Goal: Information Seeking & Learning: Check status

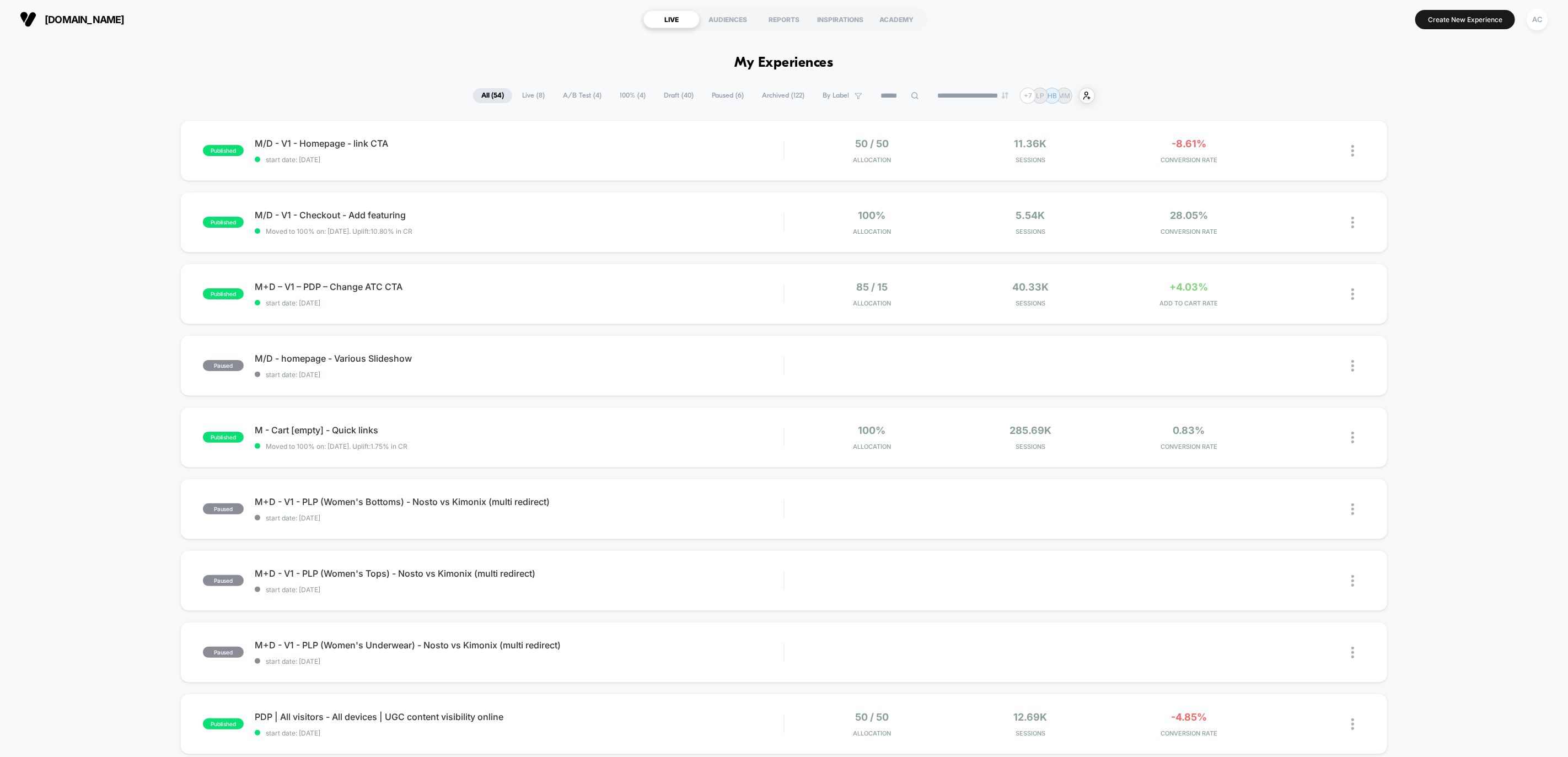
click at [571, 96] on span "A/B Test ( 4 )" at bounding box center [582, 96] width 55 height 15
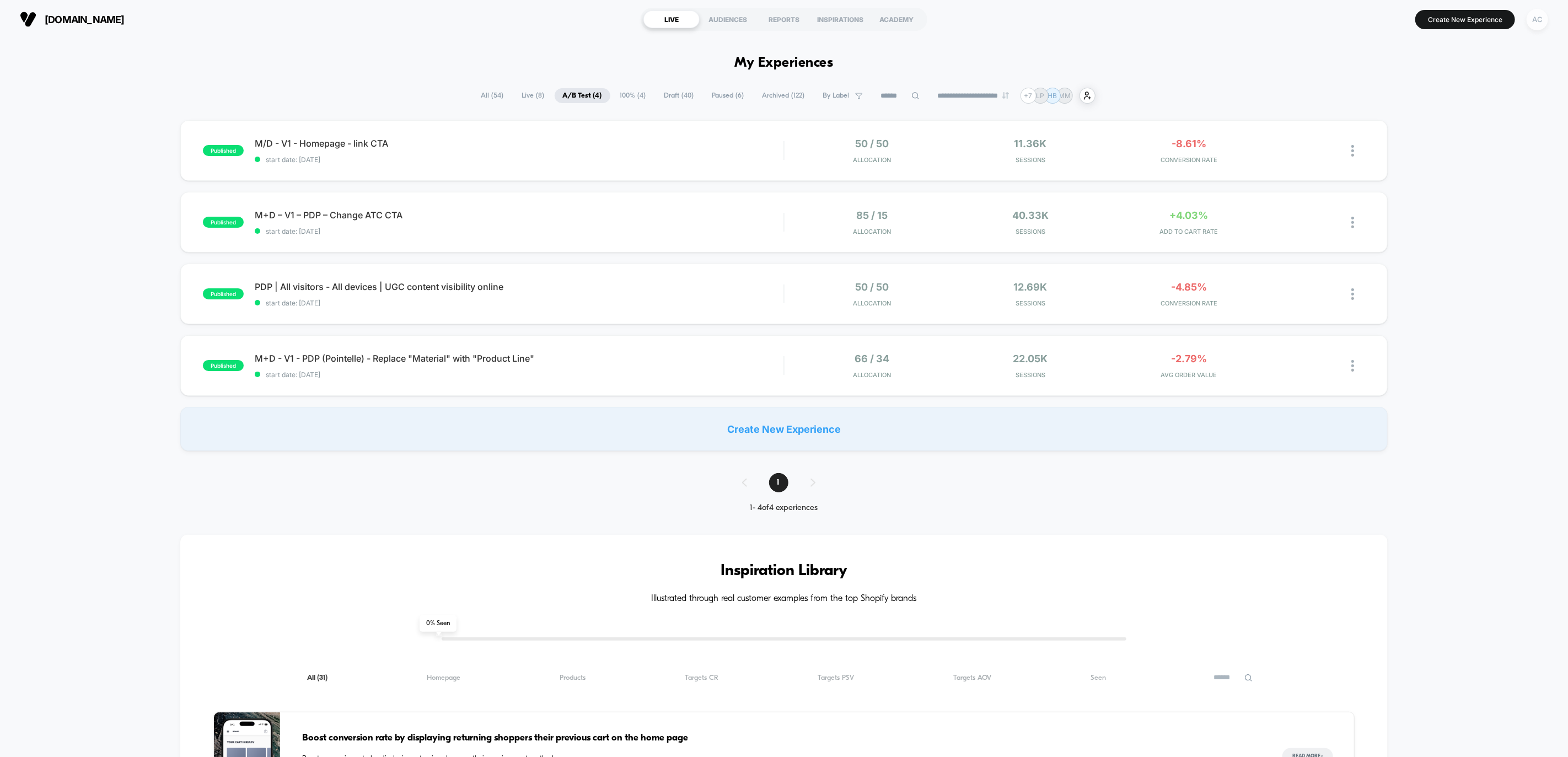
click at [1535, 22] on div "AC" at bounding box center [1537, 19] width 21 height 21
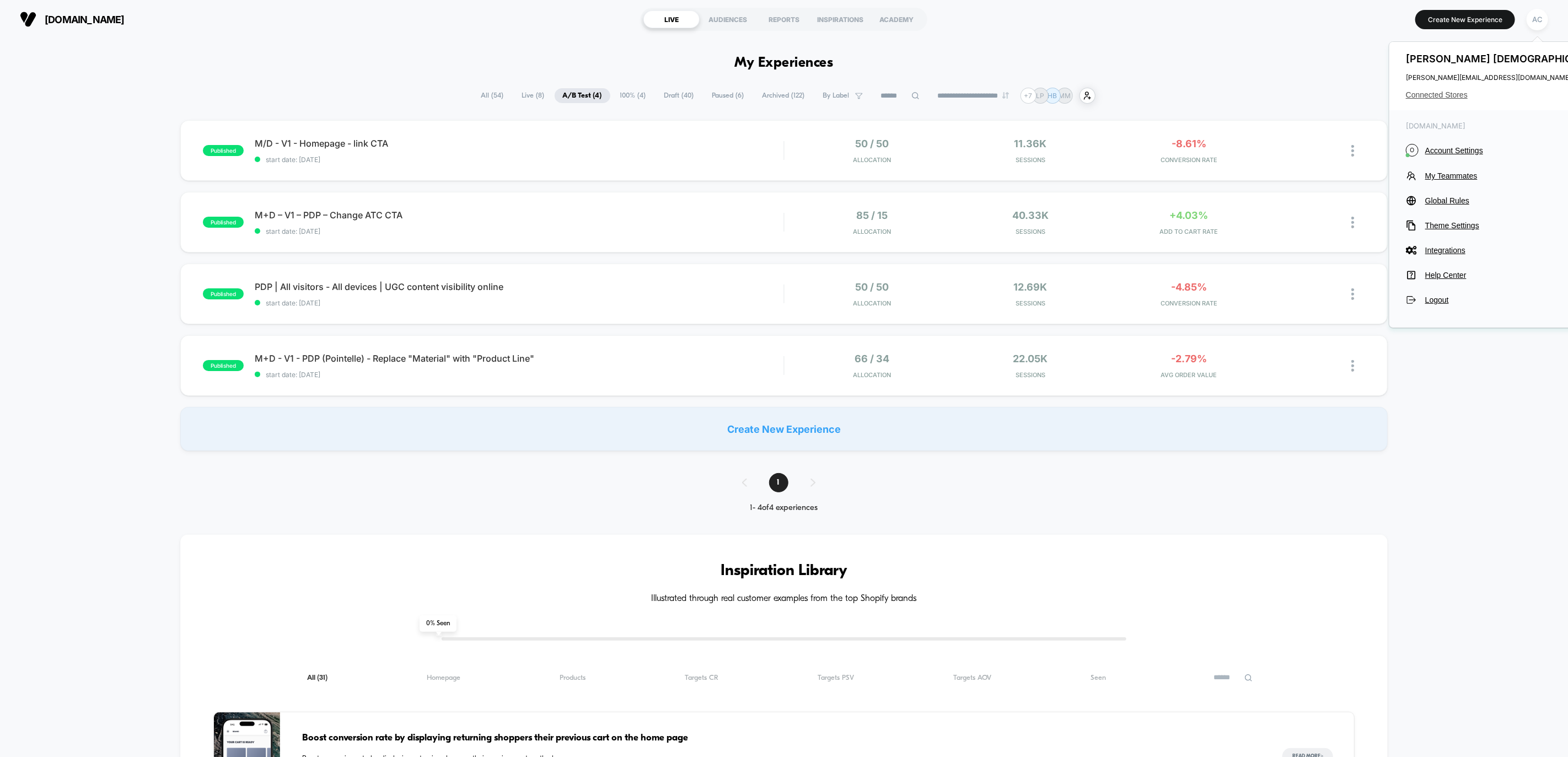
click at [1459, 94] on span "Connected Stores" at bounding box center [1507, 95] width 202 height 9
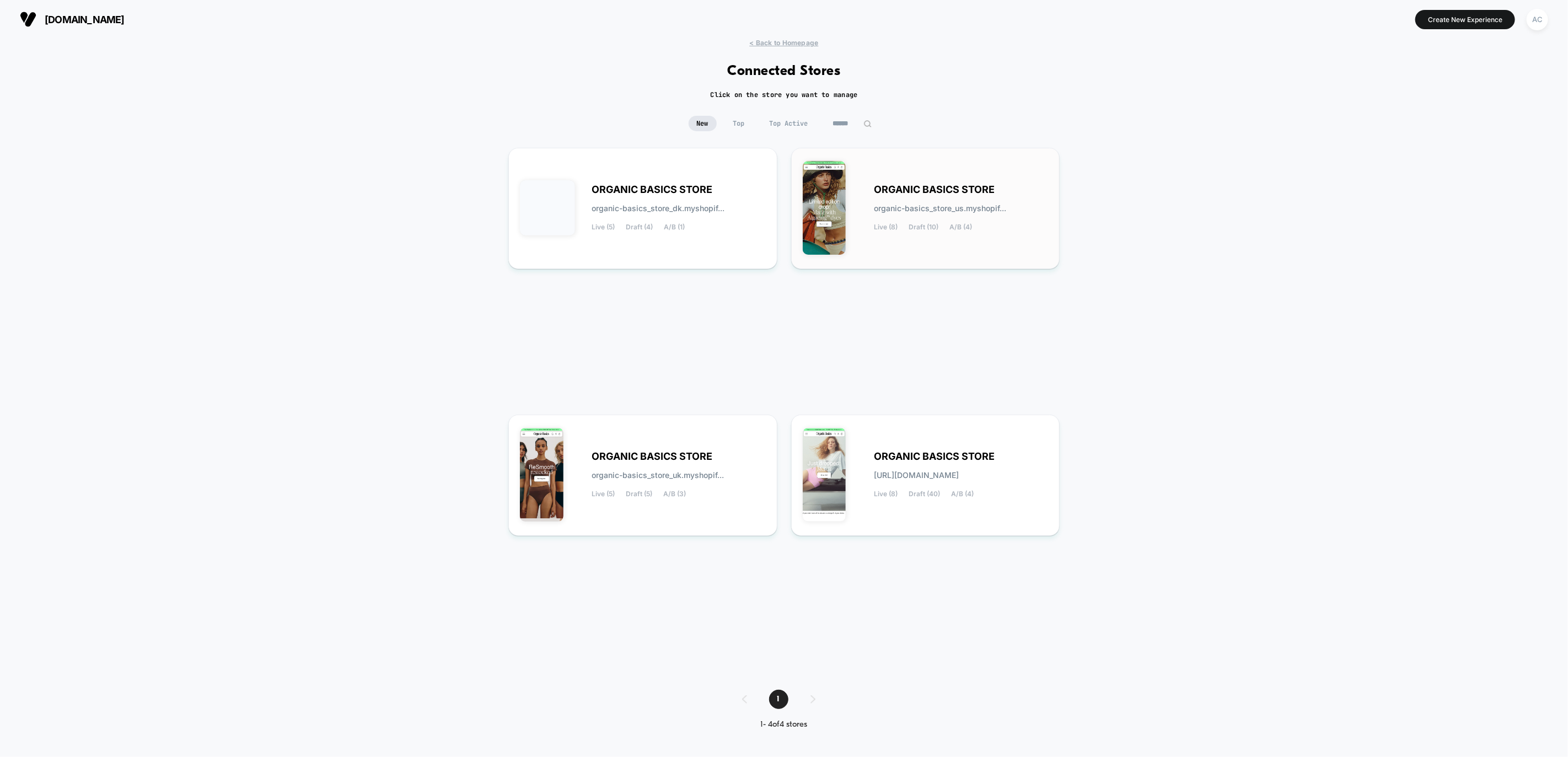
click at [987, 210] on span "organic-basics_store_us.myshopif..." at bounding box center [940, 208] width 132 height 8
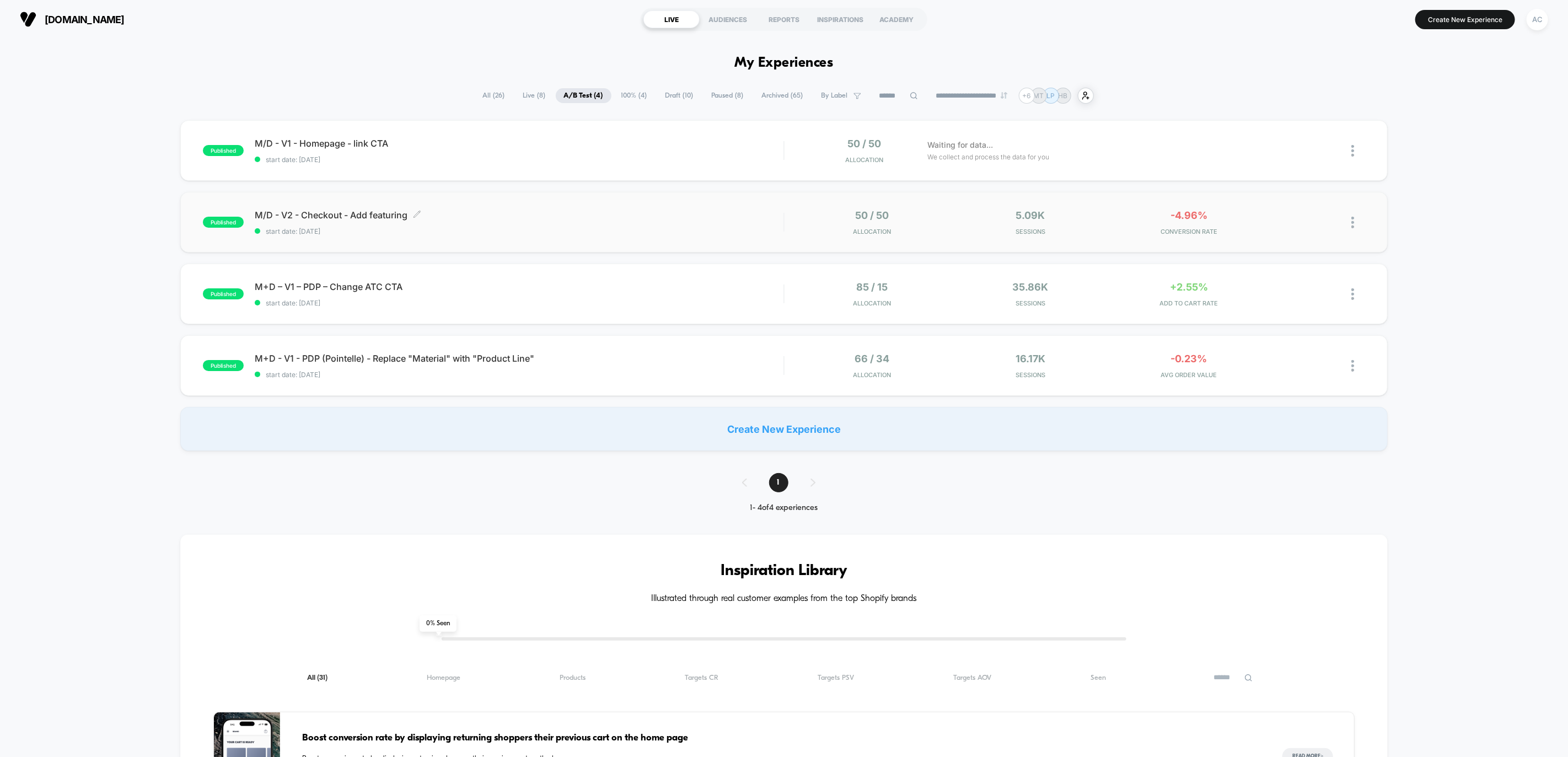
scroll to position [5, 0]
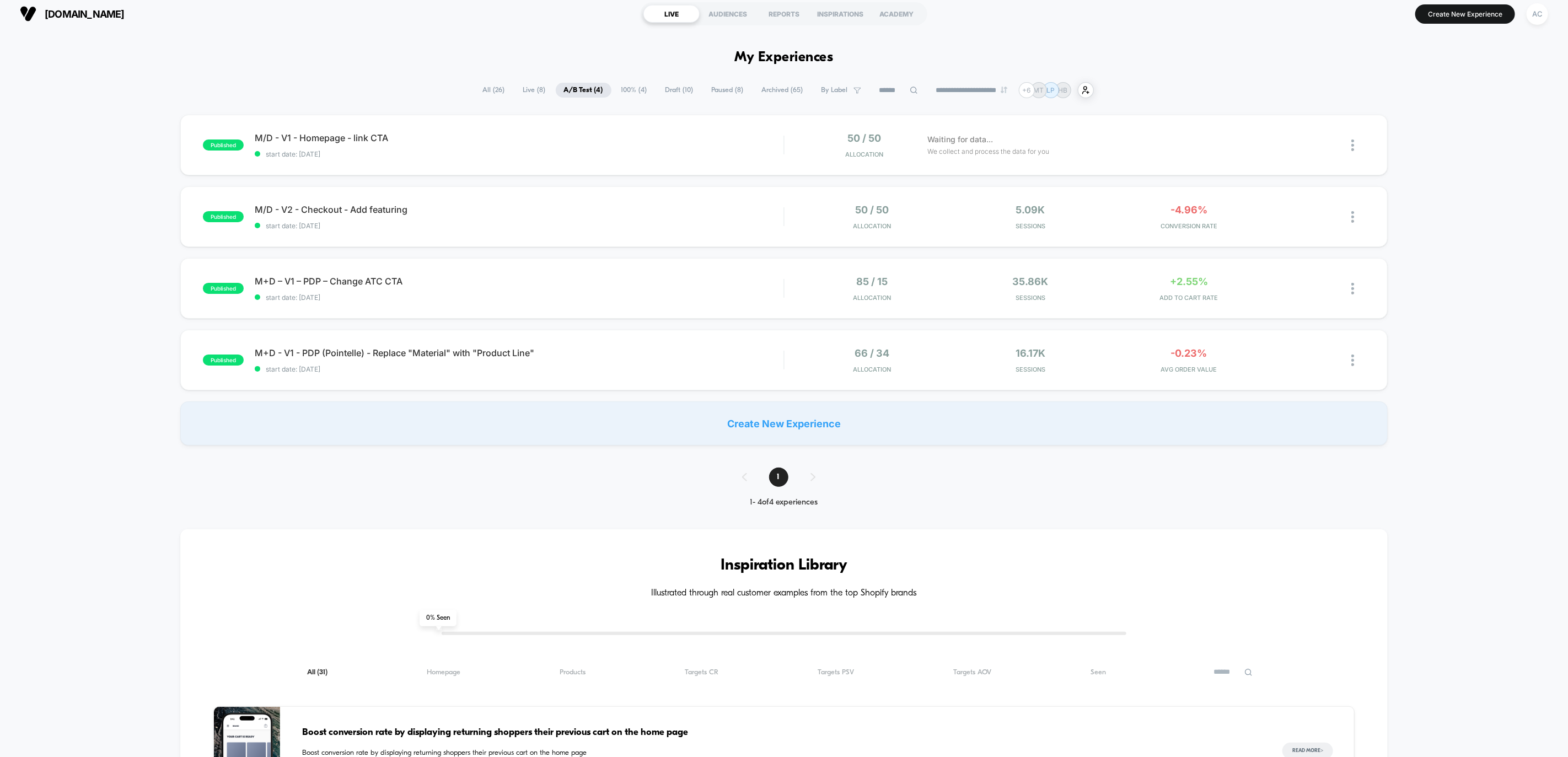
click at [623, 90] on span "100% ( 4 )" at bounding box center [634, 90] width 43 height 15
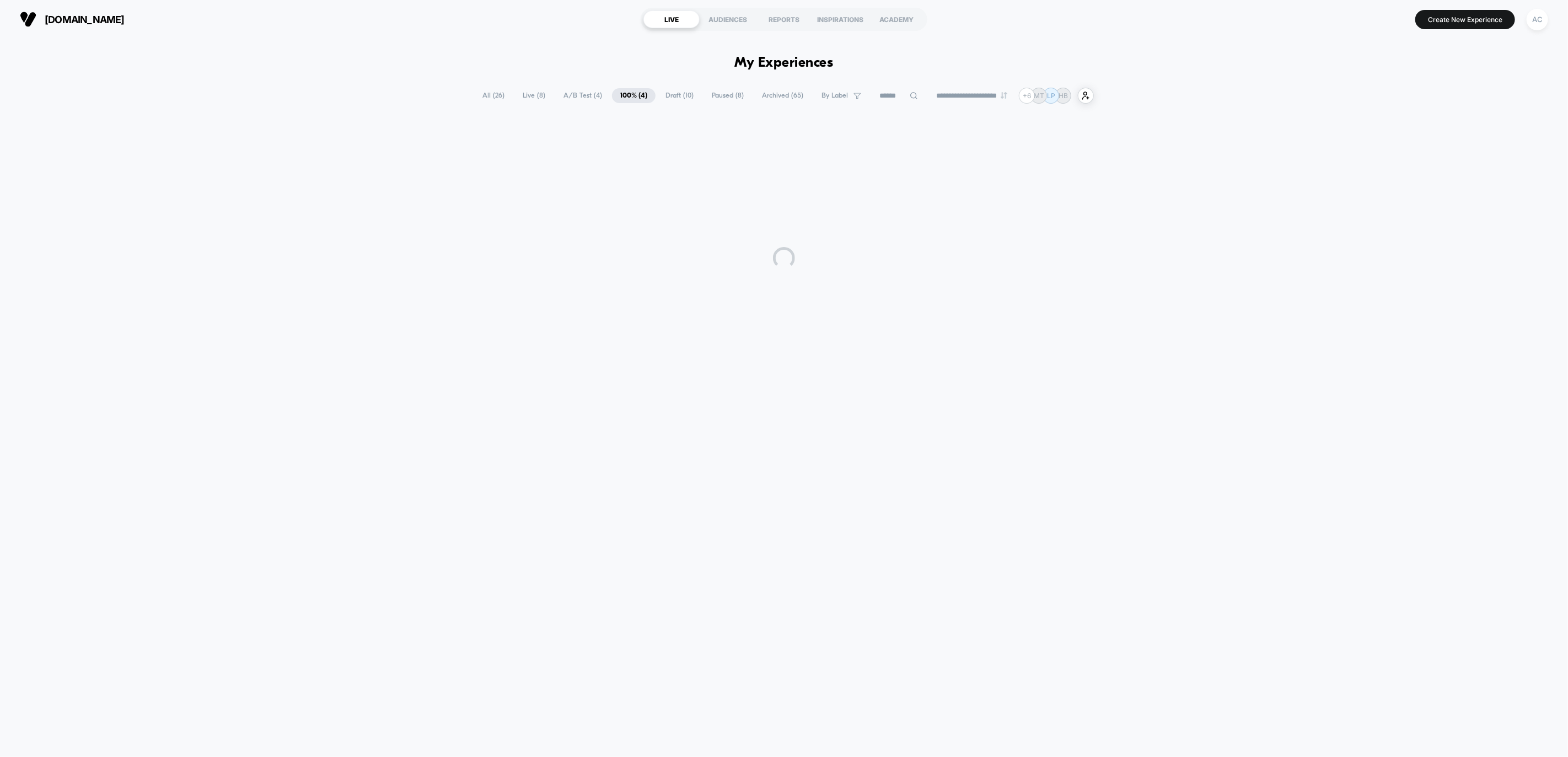
scroll to position [0, 0]
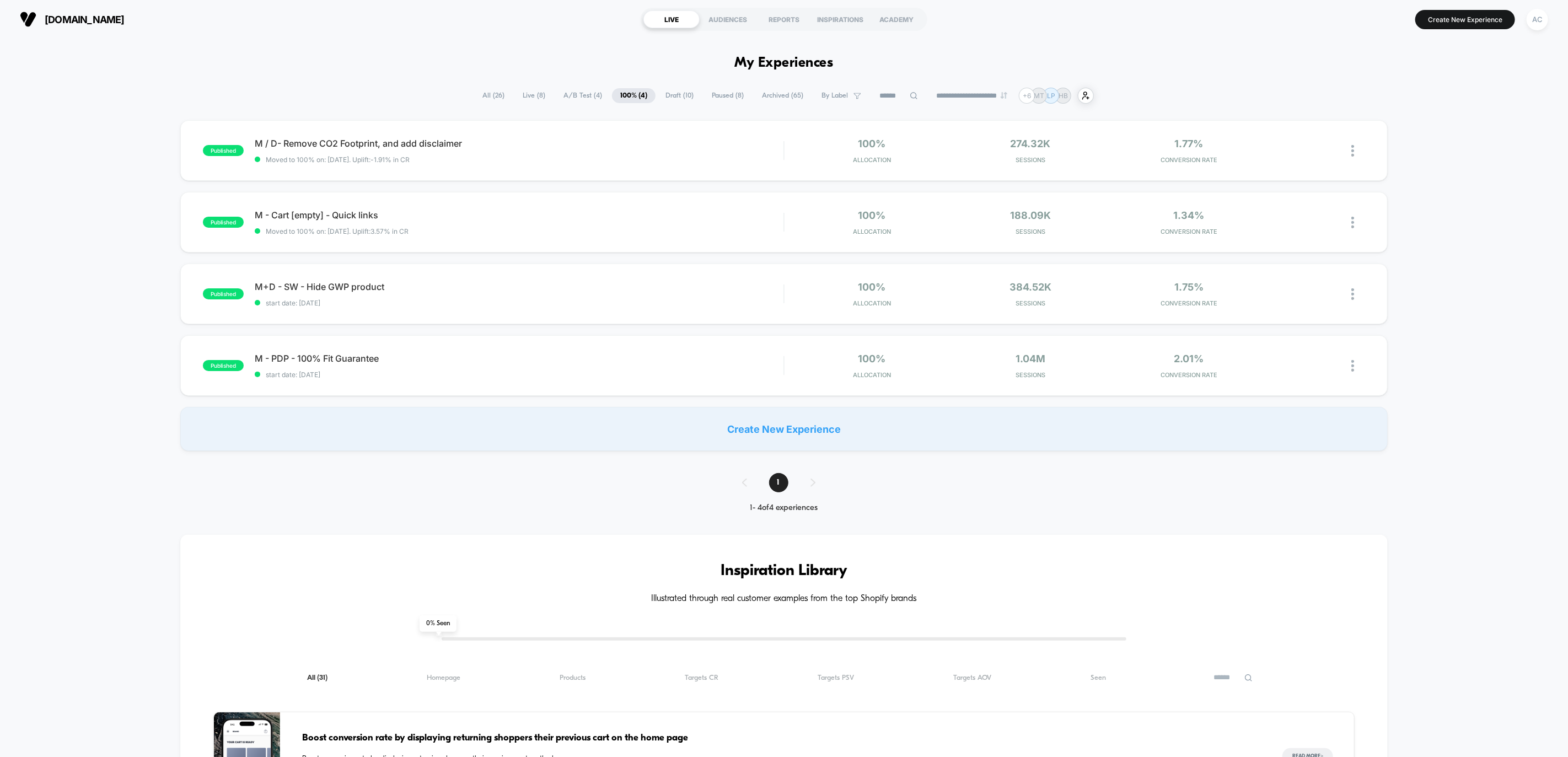
click at [662, 98] on span "Draft ( 10 )" at bounding box center [679, 96] width 44 height 15
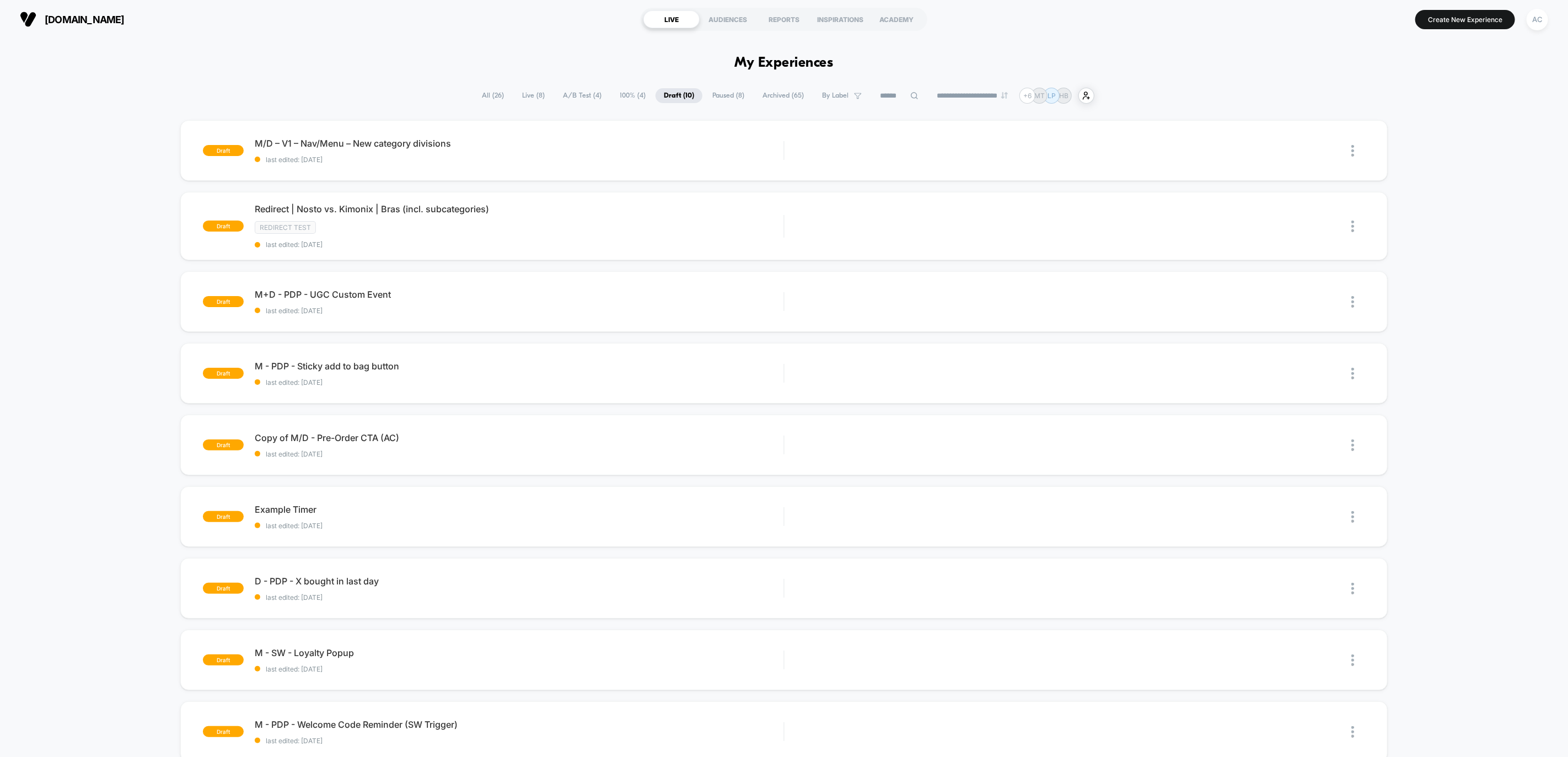
click at [526, 93] on span "Live ( 8 )" at bounding box center [533, 96] width 39 height 15
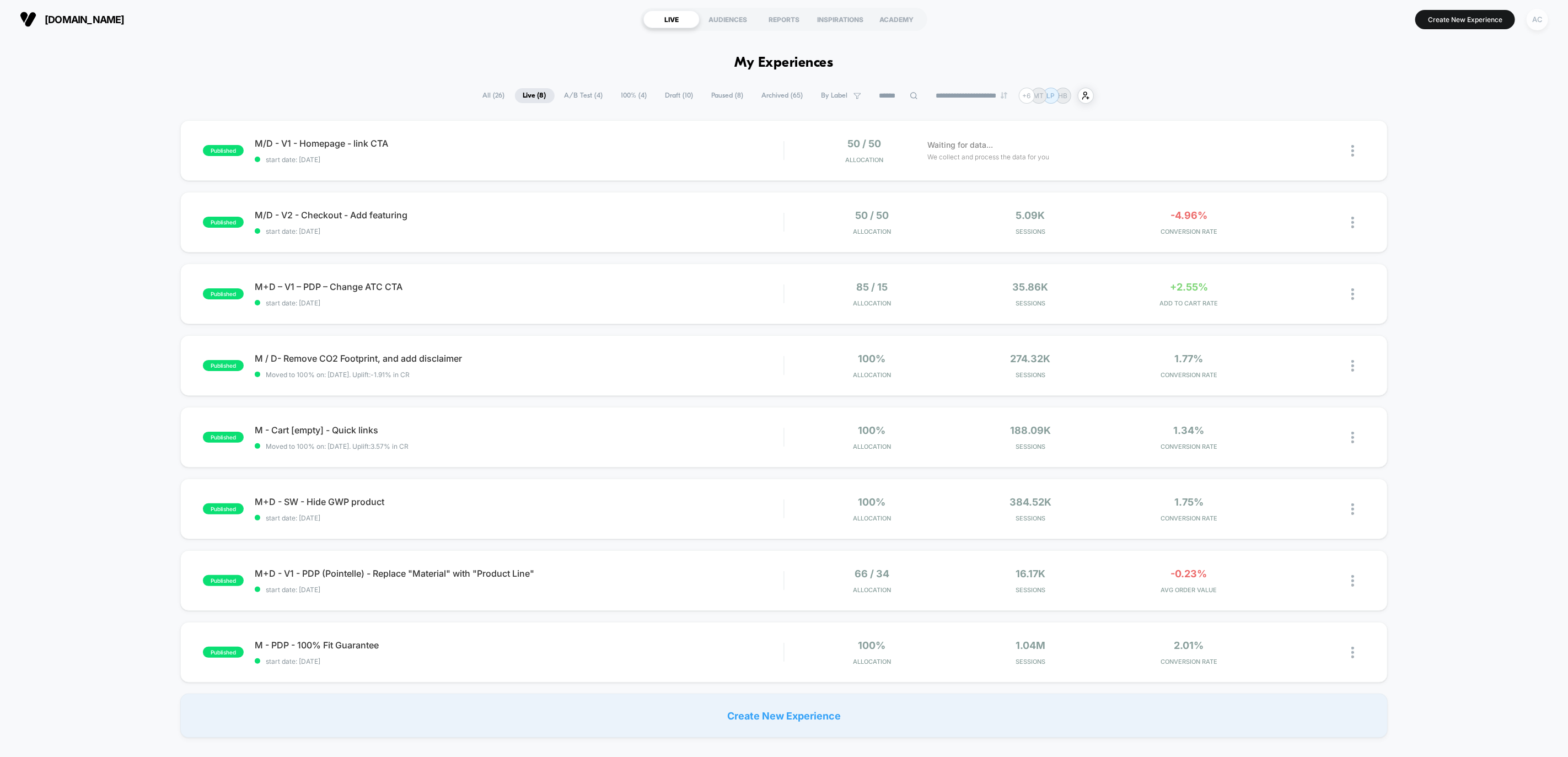
click at [1539, 22] on div "AC" at bounding box center [1537, 19] width 21 height 21
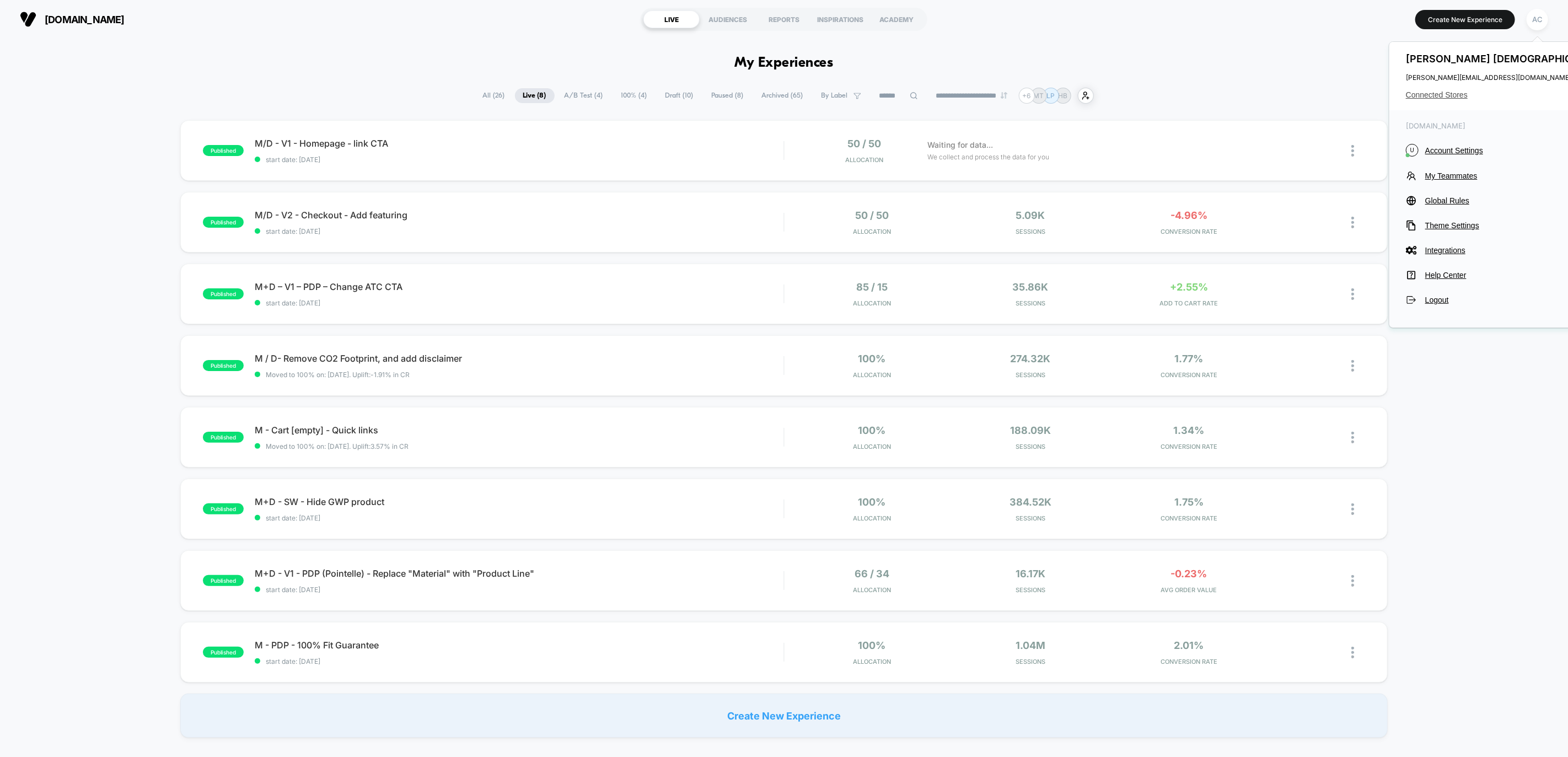
click at [1454, 91] on span "Connected Stores" at bounding box center [1507, 95] width 202 height 9
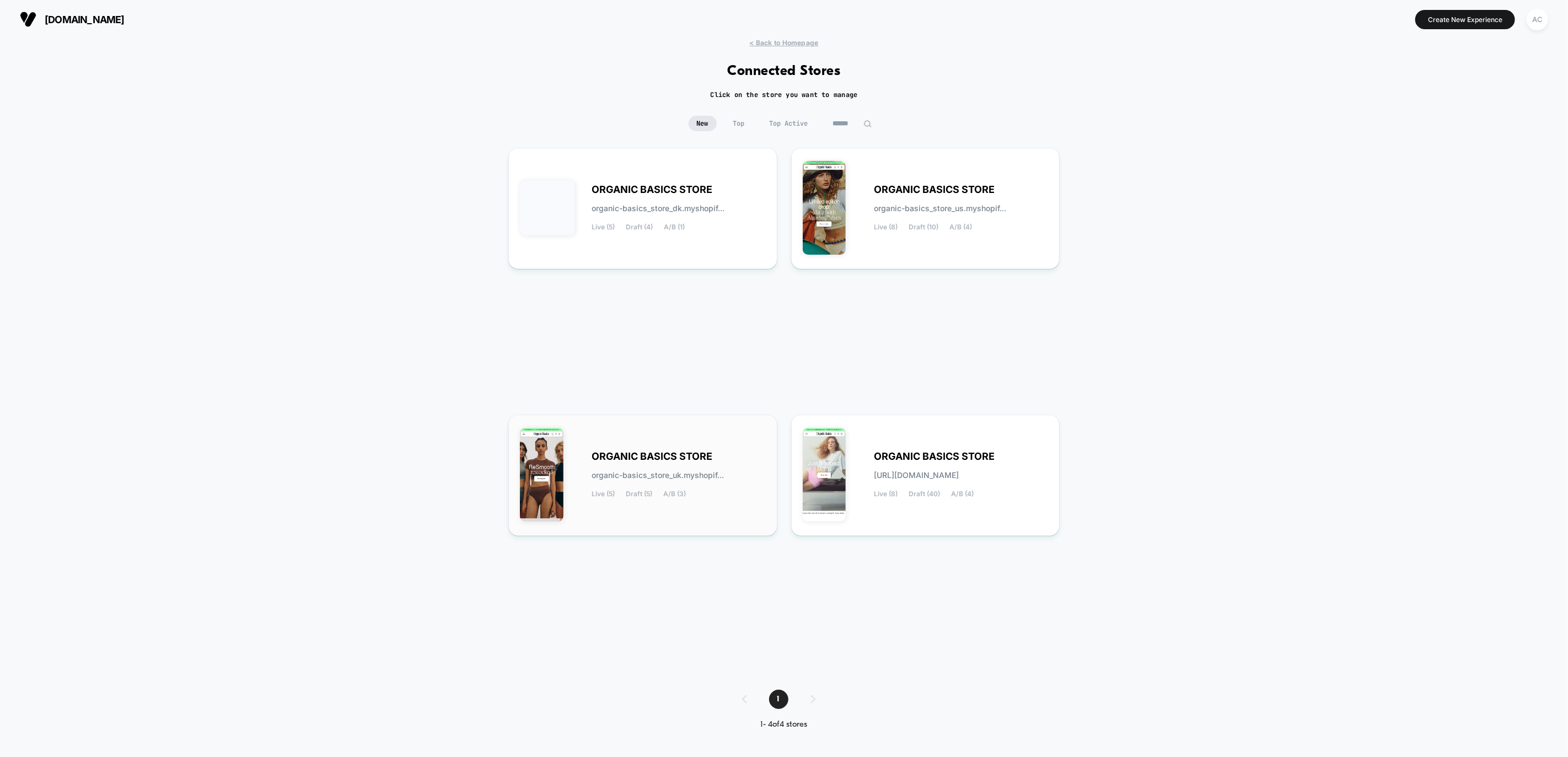
click at [732, 434] on div "ORGANIC BASICS STORE organic-basics_store_uk.myshopif... Live (5) Draft (5) A/B…" at bounding box center [643, 475] width 246 height 98
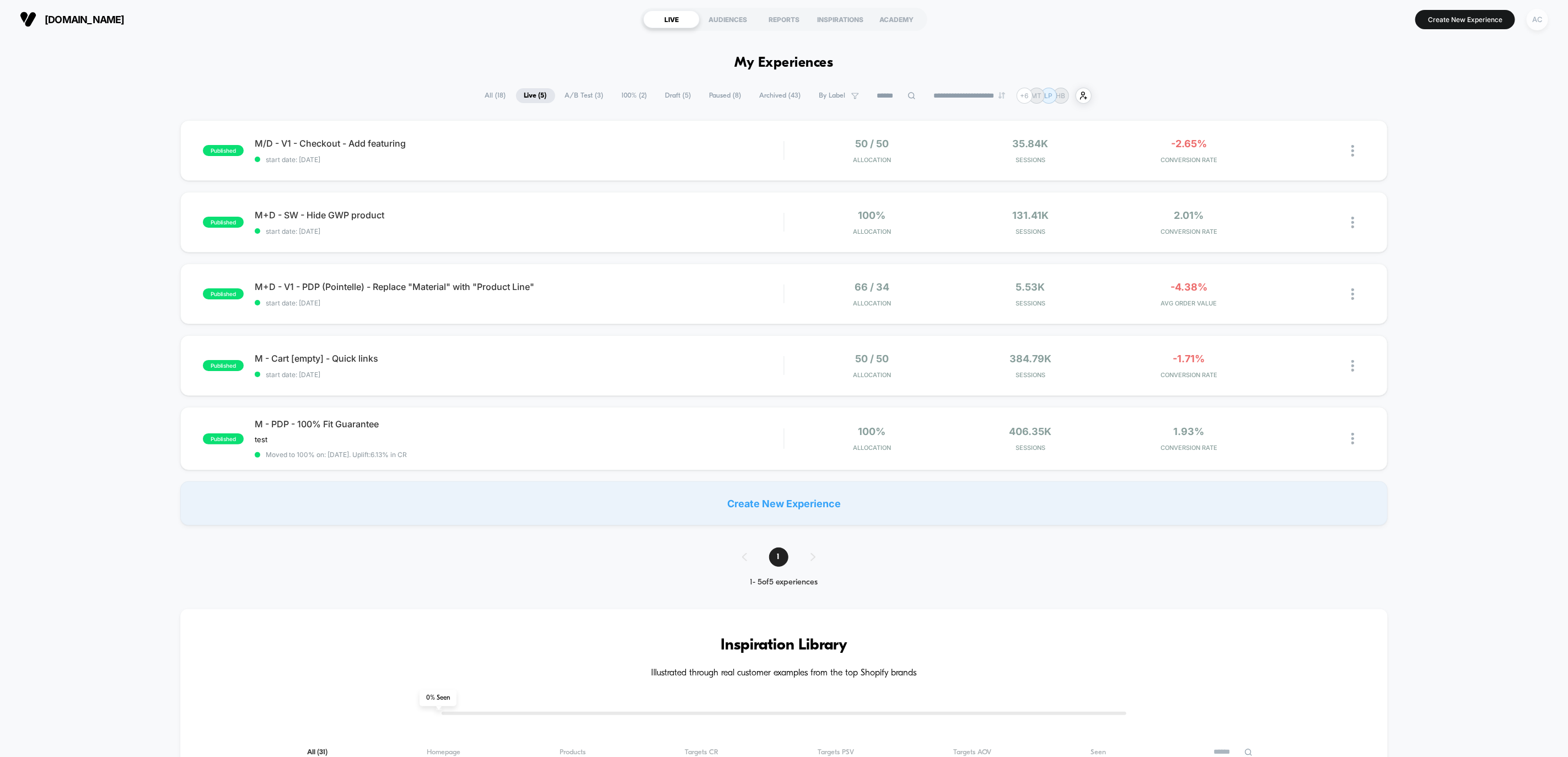
click at [1536, 23] on div "AC" at bounding box center [1537, 19] width 21 height 21
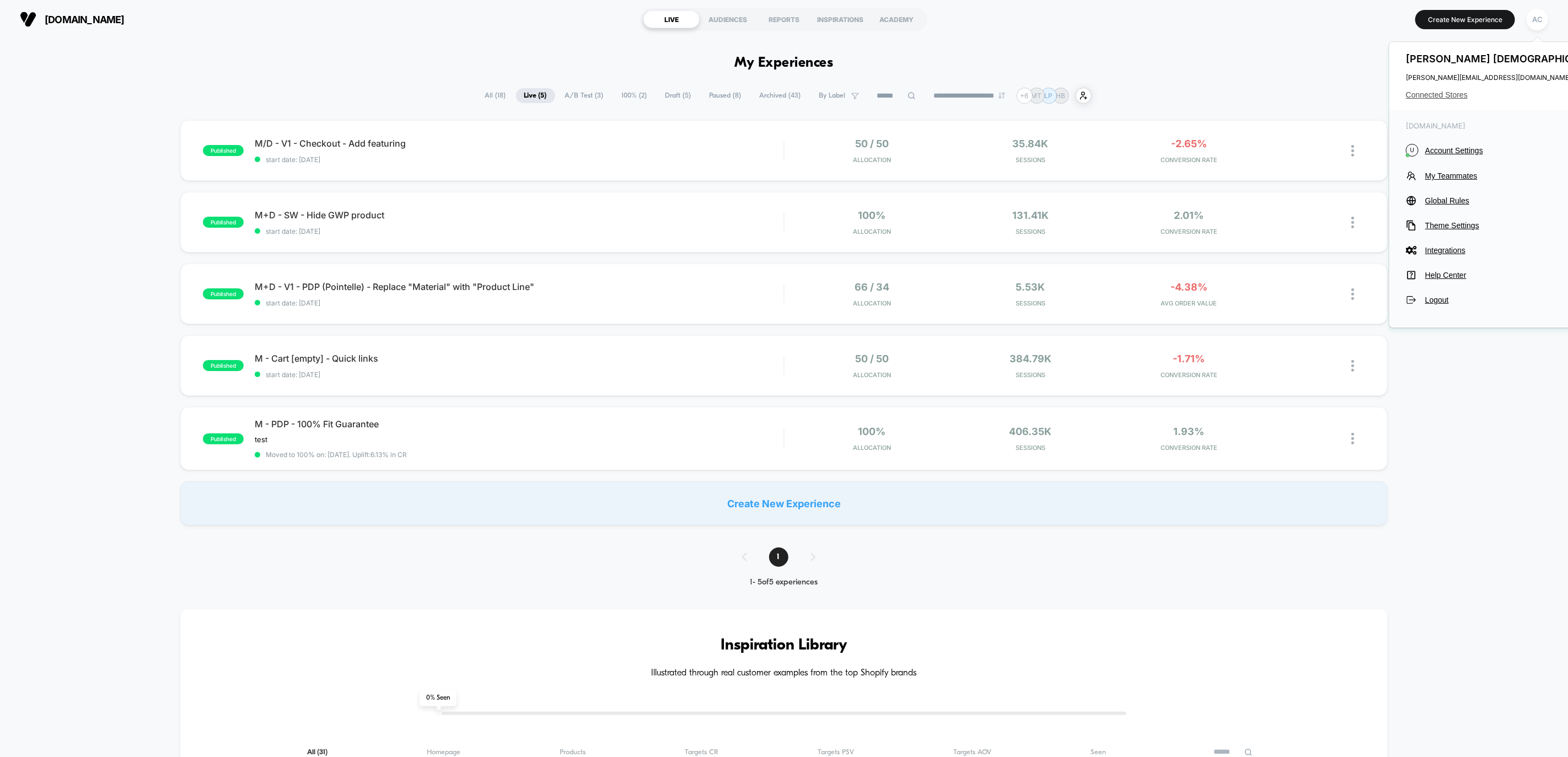
click at [1463, 97] on span "Connected Stores" at bounding box center [1507, 95] width 202 height 9
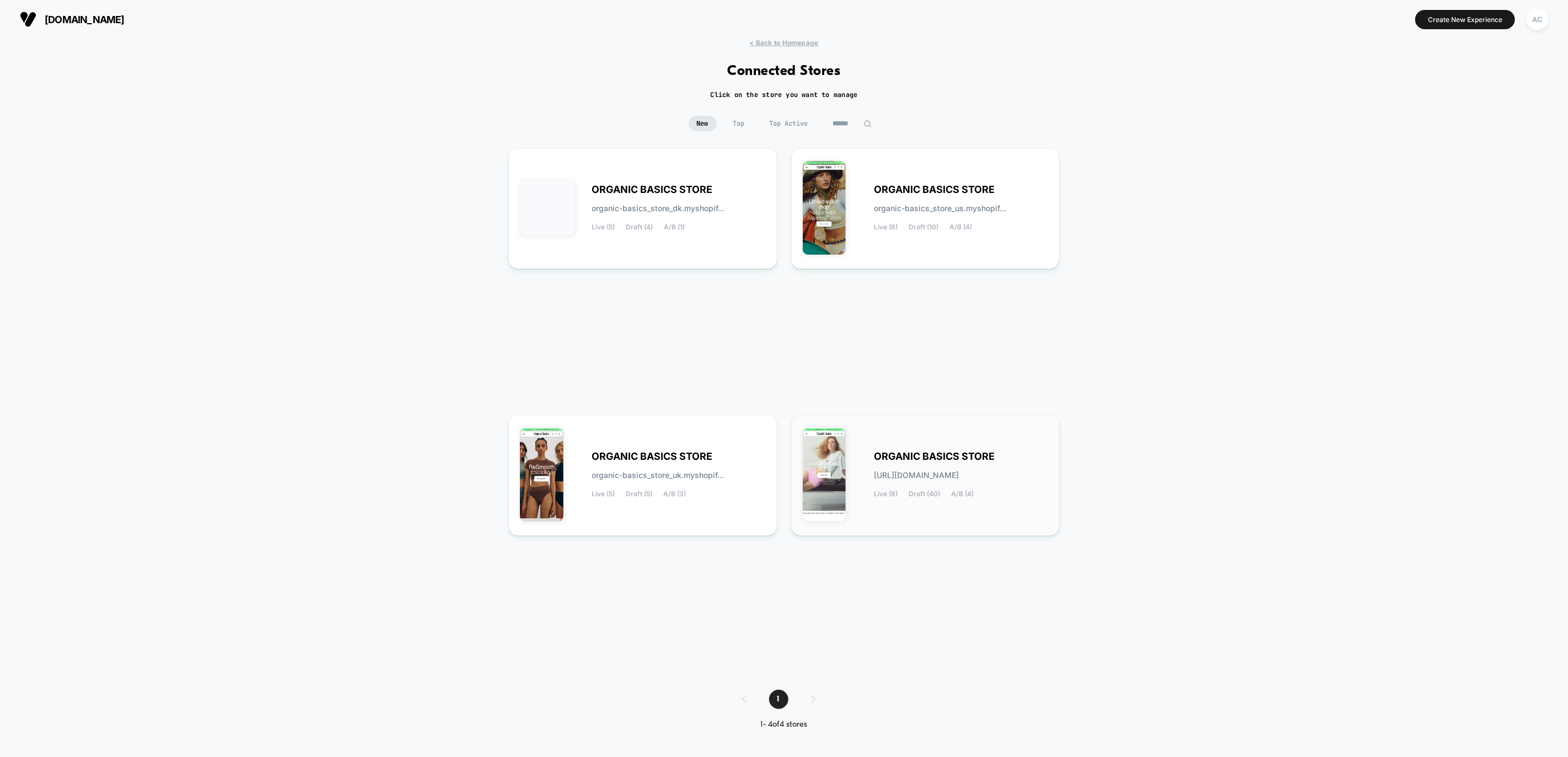
click at [922, 460] on span "ORGANIC BASICS STORE" at bounding box center [935, 456] width 121 height 8
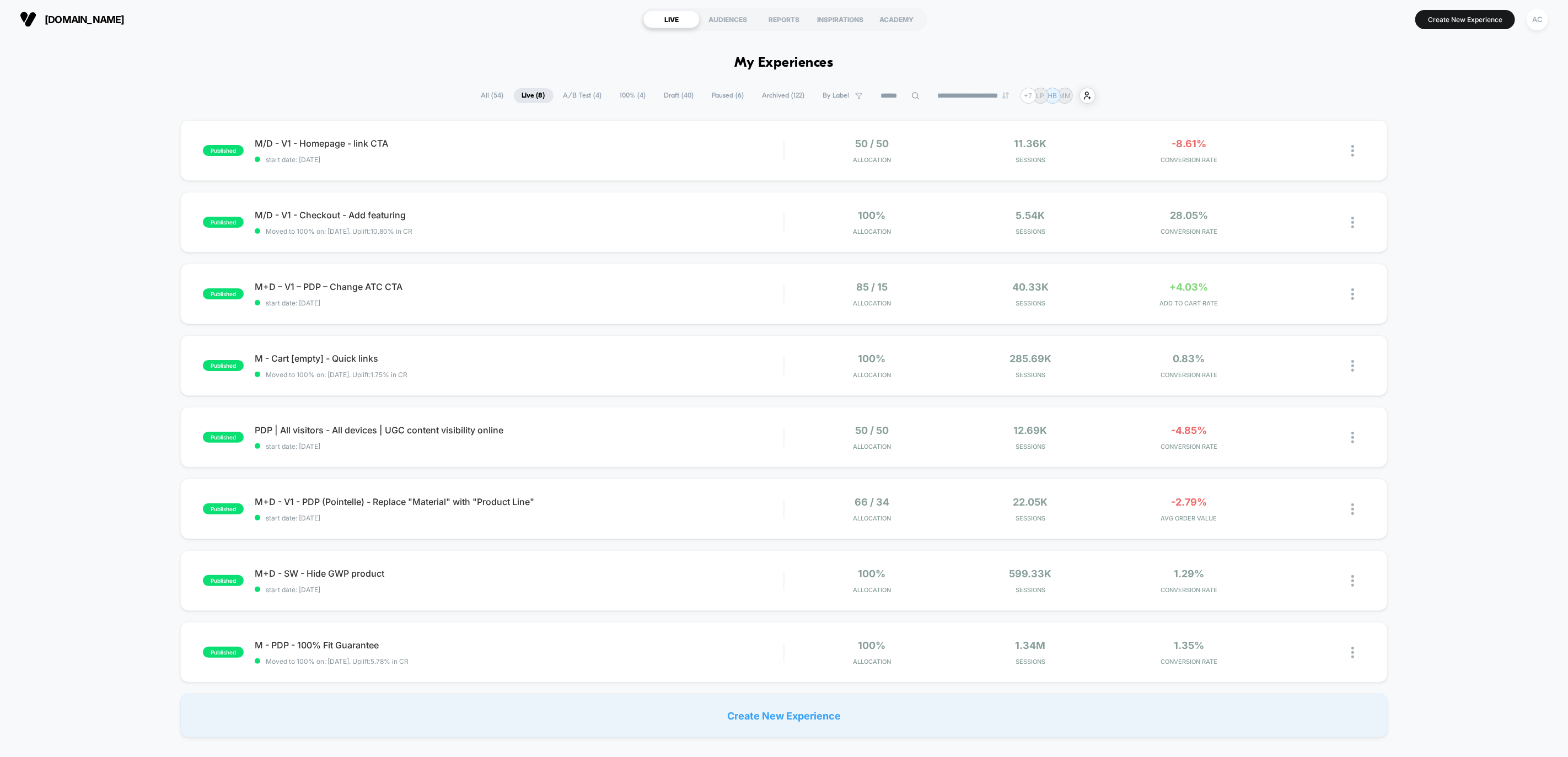
click at [582, 96] on span "A/B Test ( 4 )" at bounding box center [583, 96] width 55 height 15
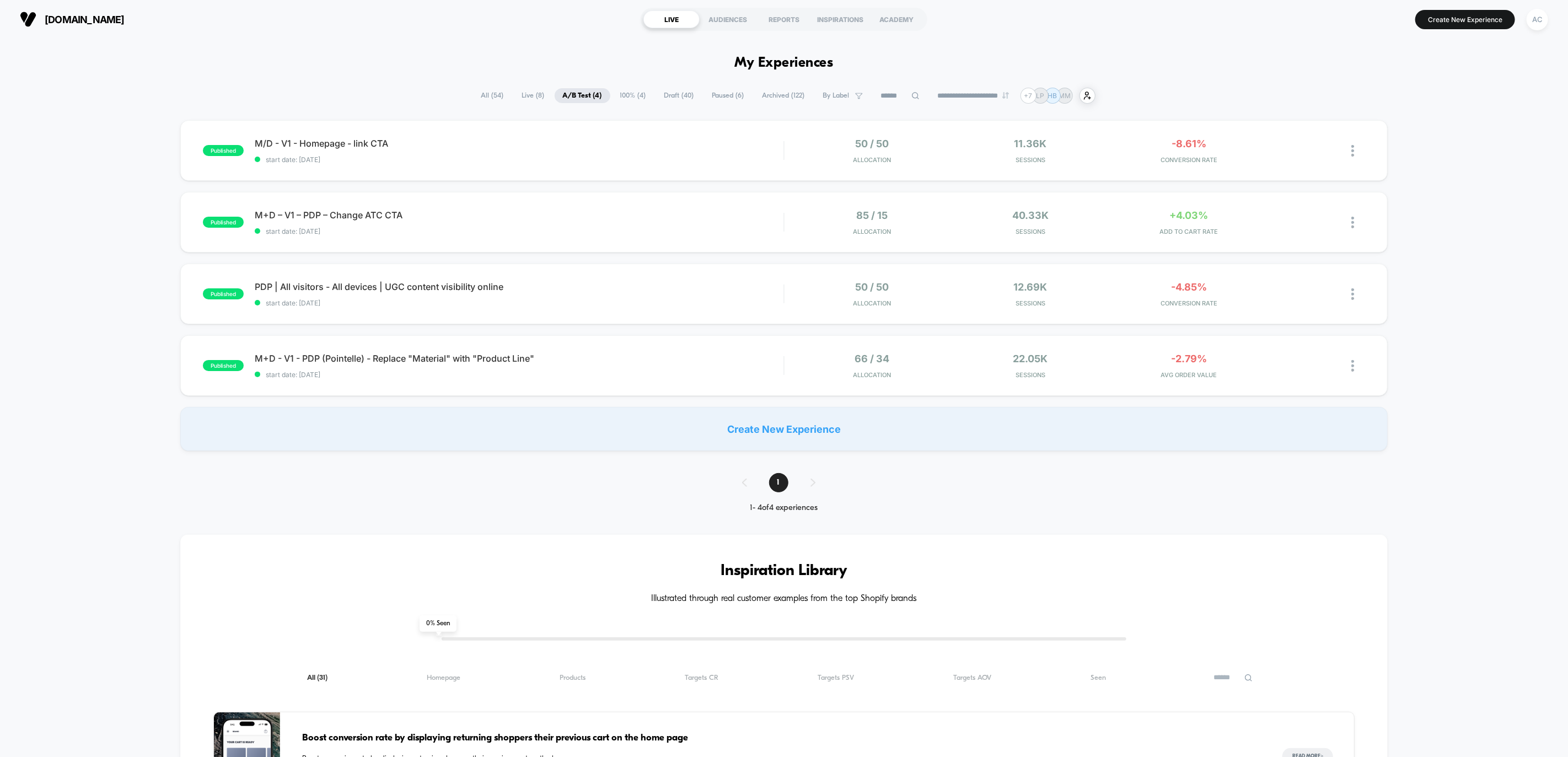
click at [632, 95] on span "100% ( 4 )" at bounding box center [633, 96] width 43 height 15
click at [704, 97] on span "Paused ( 6 )" at bounding box center [729, 96] width 49 height 15
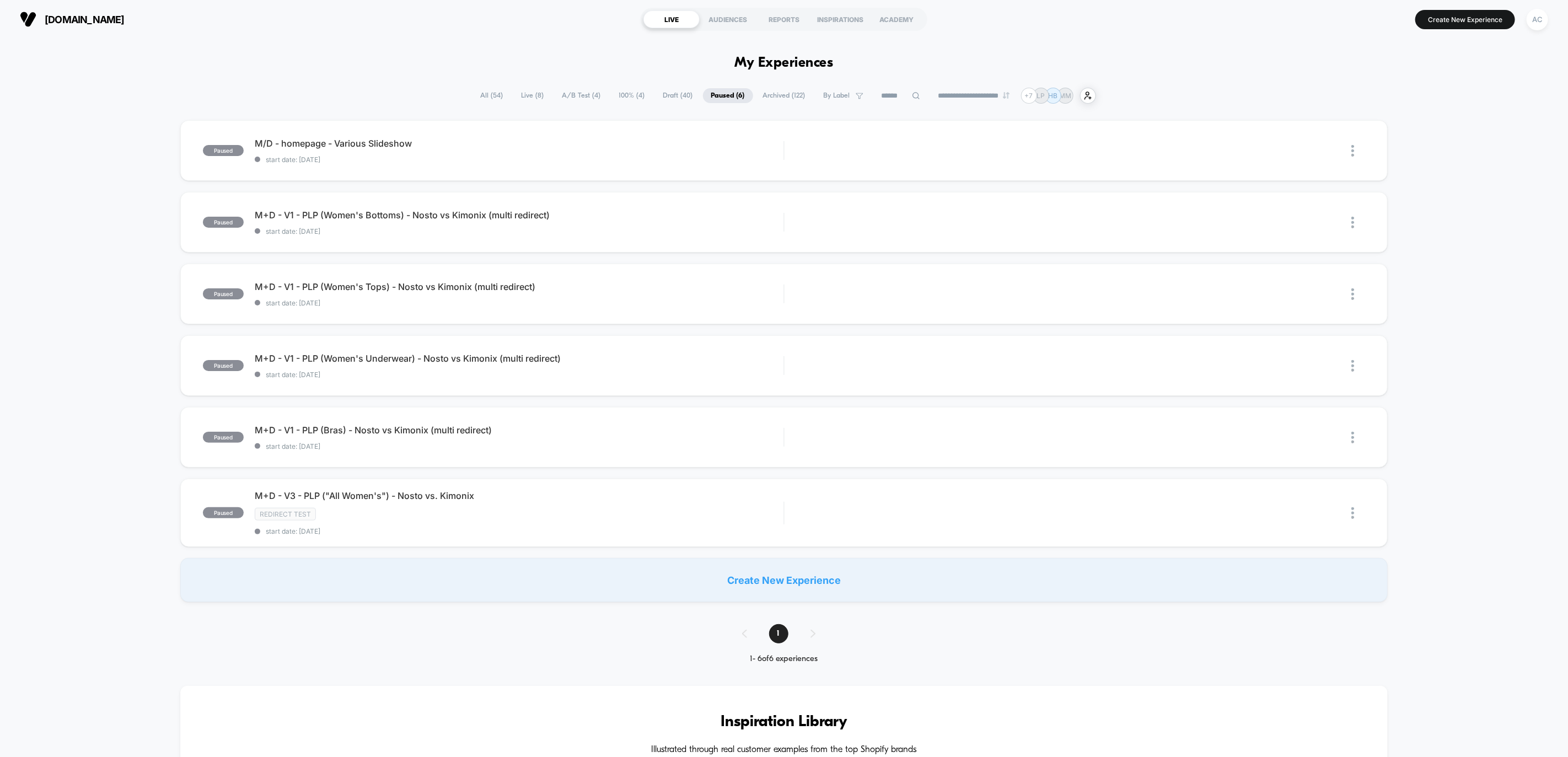
click at [763, 96] on span "Archived ( 122 )" at bounding box center [784, 96] width 59 height 15
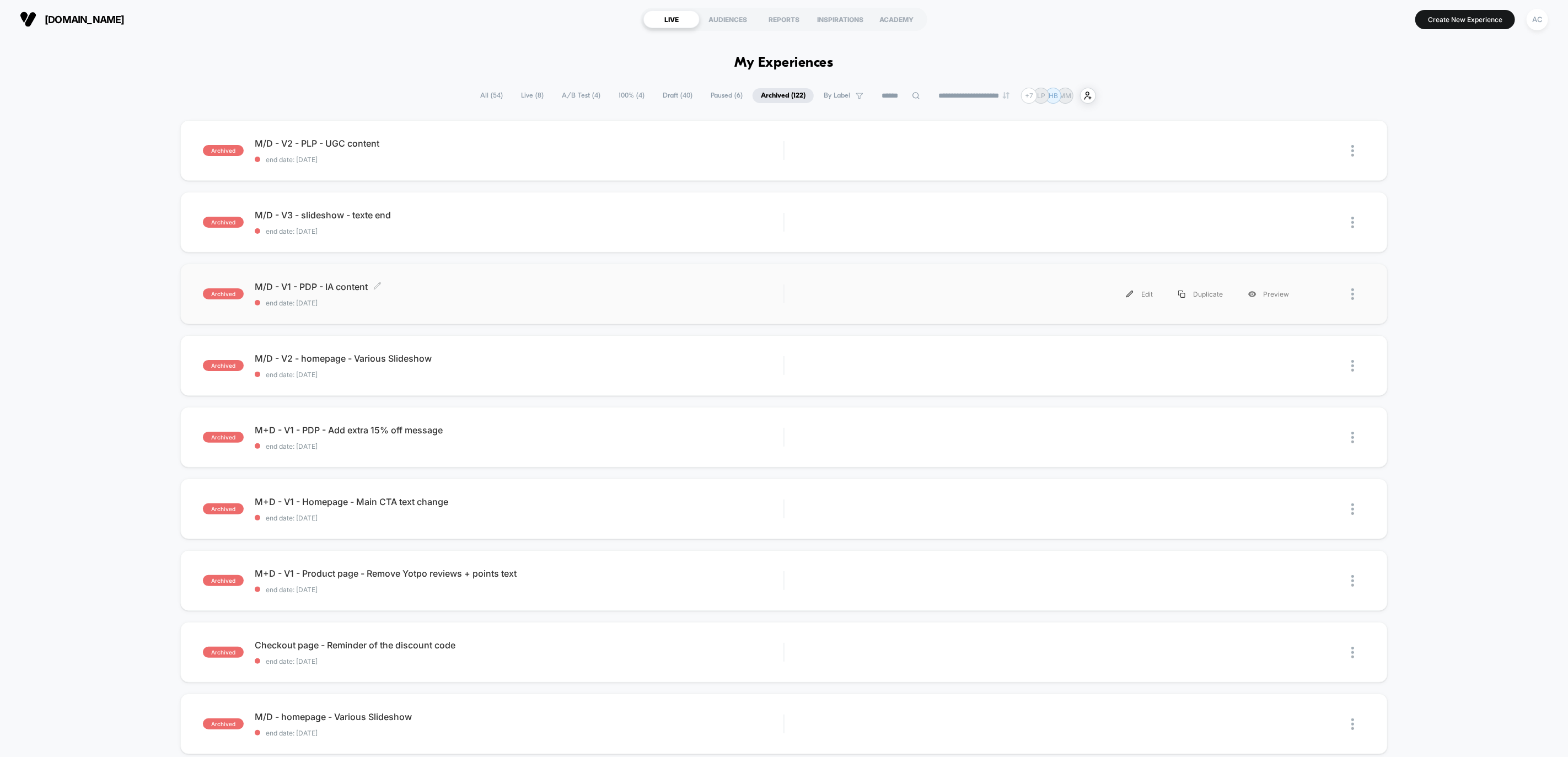
click at [640, 295] on div "M/D - V1 - PDP - IA content Click to edit experience details Click to edit expe…" at bounding box center [519, 294] width 529 height 26
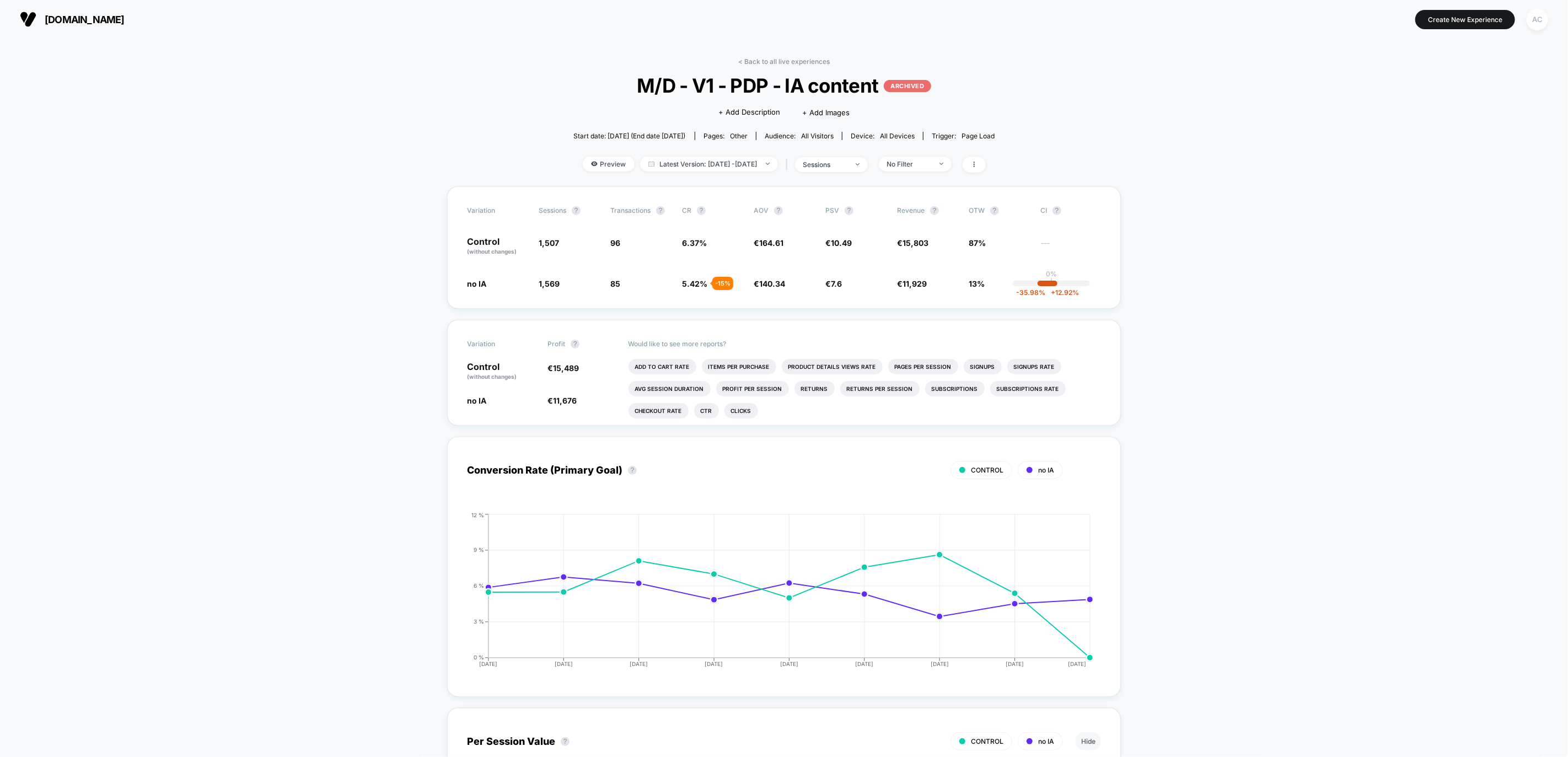
click at [1538, 21] on div "AC" at bounding box center [1537, 19] width 21 height 21
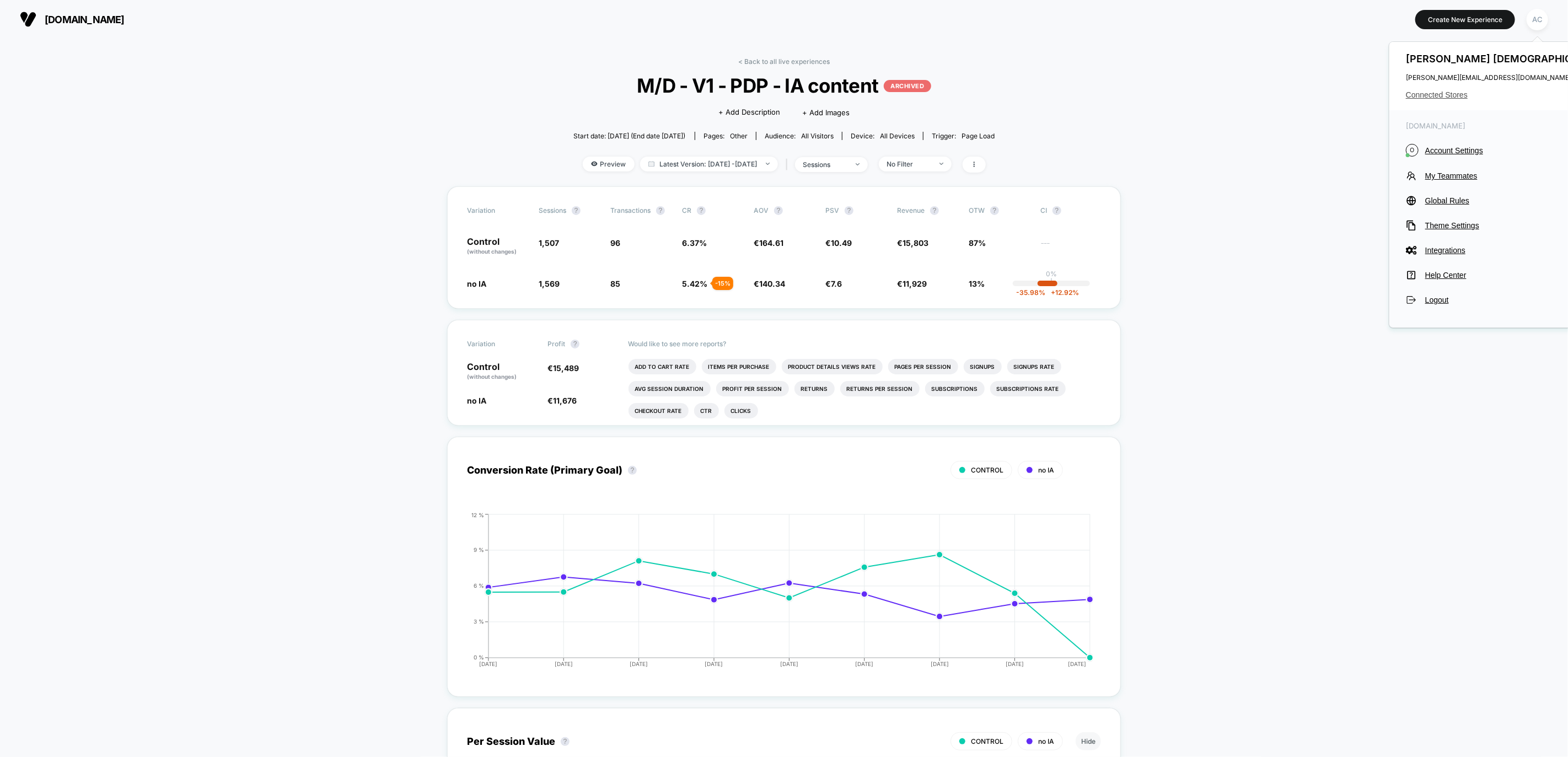
click at [1425, 95] on span "Connected Stores" at bounding box center [1507, 95] width 202 height 9
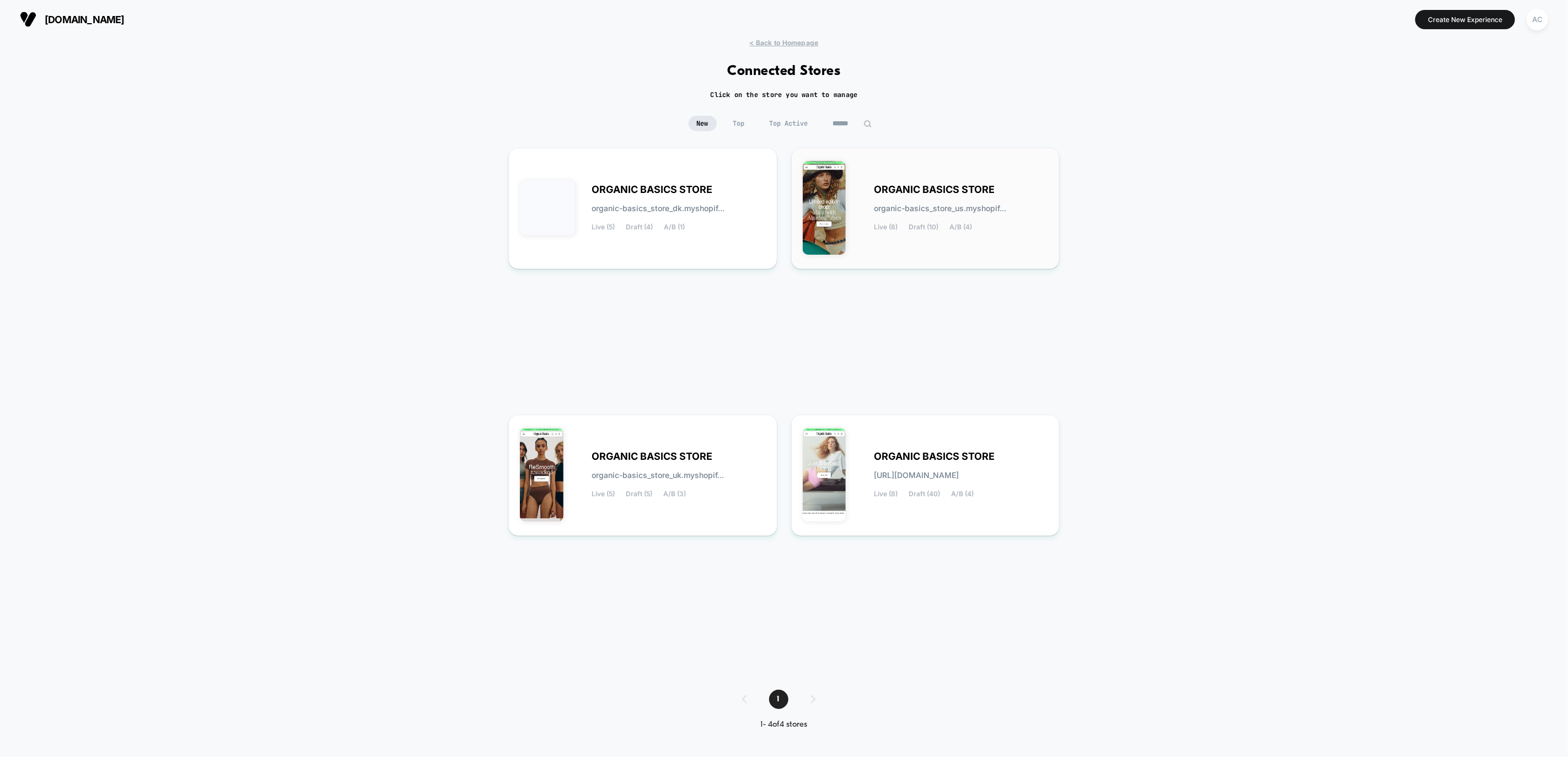
click at [912, 214] on div "ORGANIC BASICS STORE organic-basics_store_us.myshopif... Live (8) Draft (10) A/…" at bounding box center [962, 208] width 174 height 45
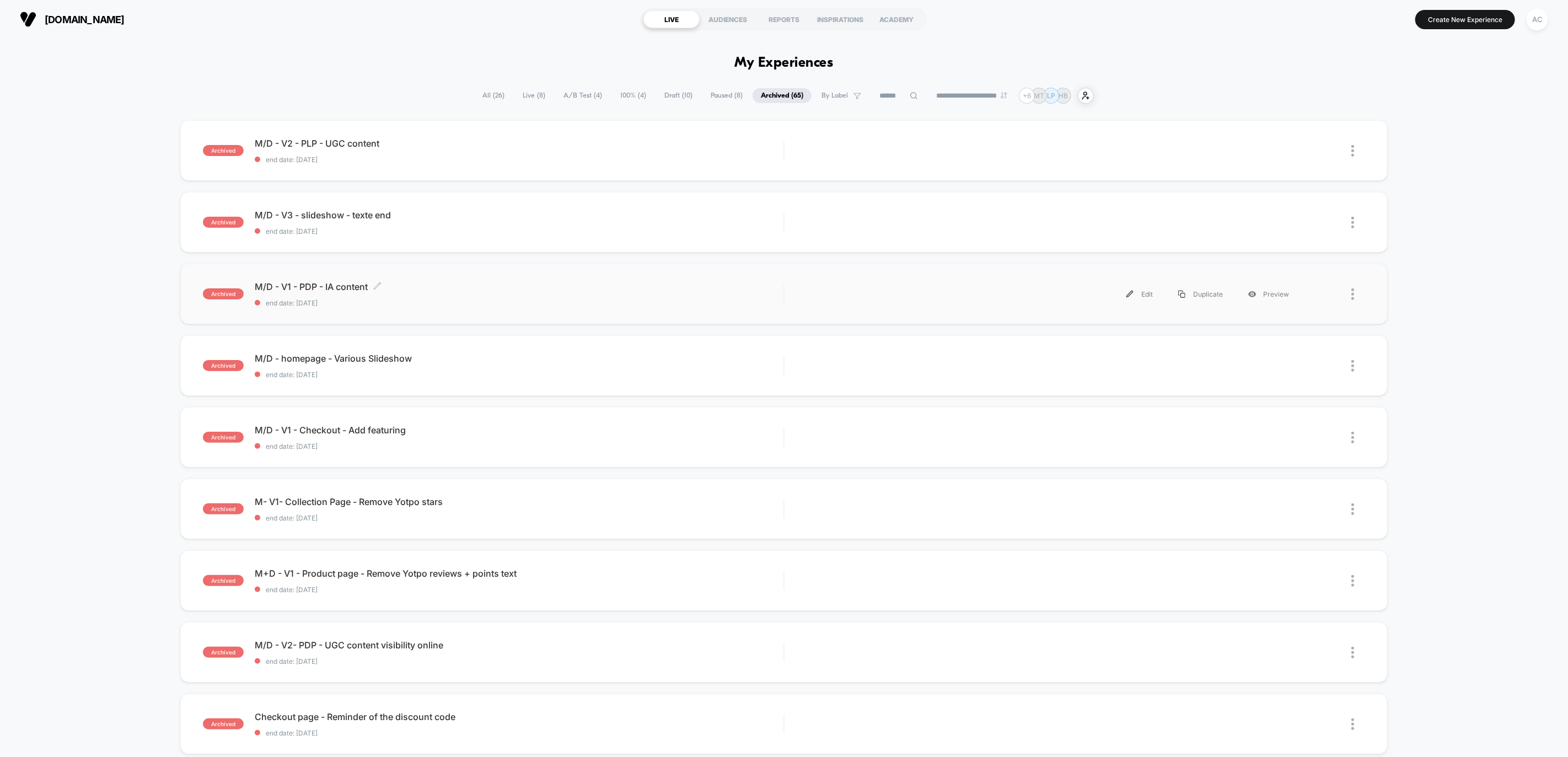
click at [499, 291] on span "M/D - V1 - PDP - IA content Click to edit experience details" at bounding box center [519, 287] width 529 height 11
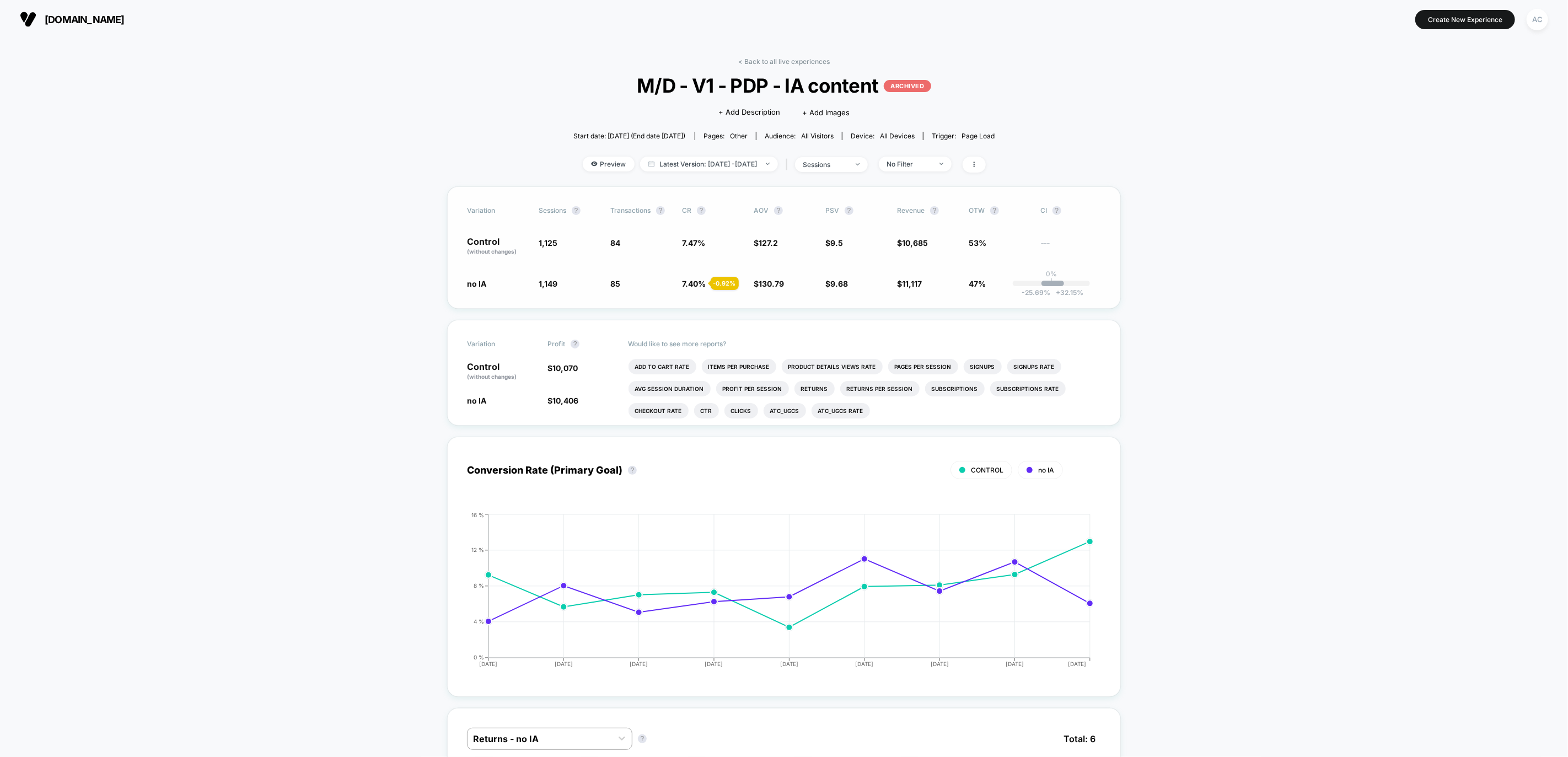
click at [913, 289] on div "Variation Sessions ? Transactions ? CR ? AOV ? PSV ? Revenue ? OTW ? CI ? Contr…" at bounding box center [784, 247] width 674 height 122
click at [1535, 25] on div "AC" at bounding box center [1537, 19] width 21 height 21
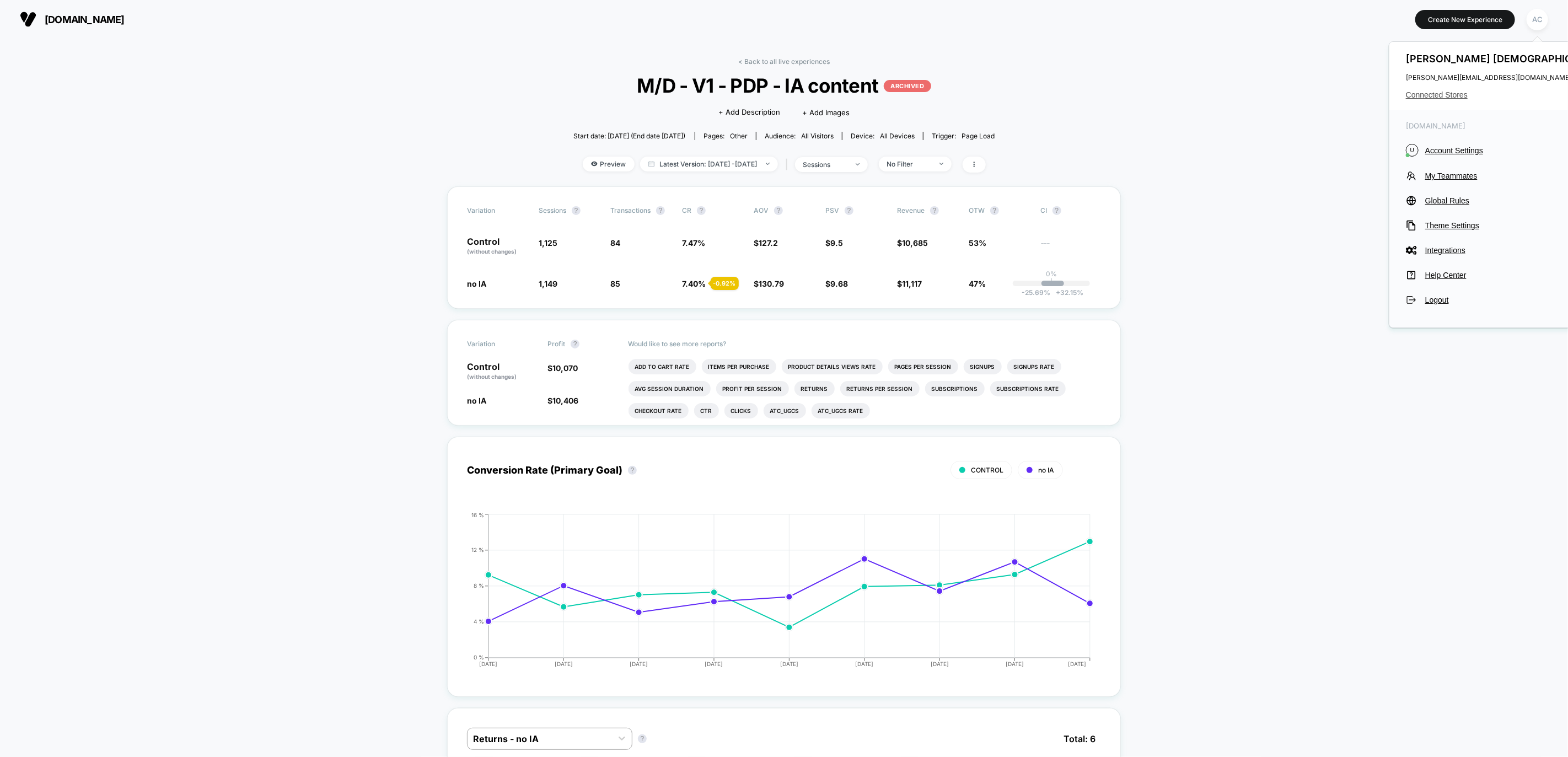
click at [1437, 98] on span "Connected Stores" at bounding box center [1507, 95] width 202 height 9
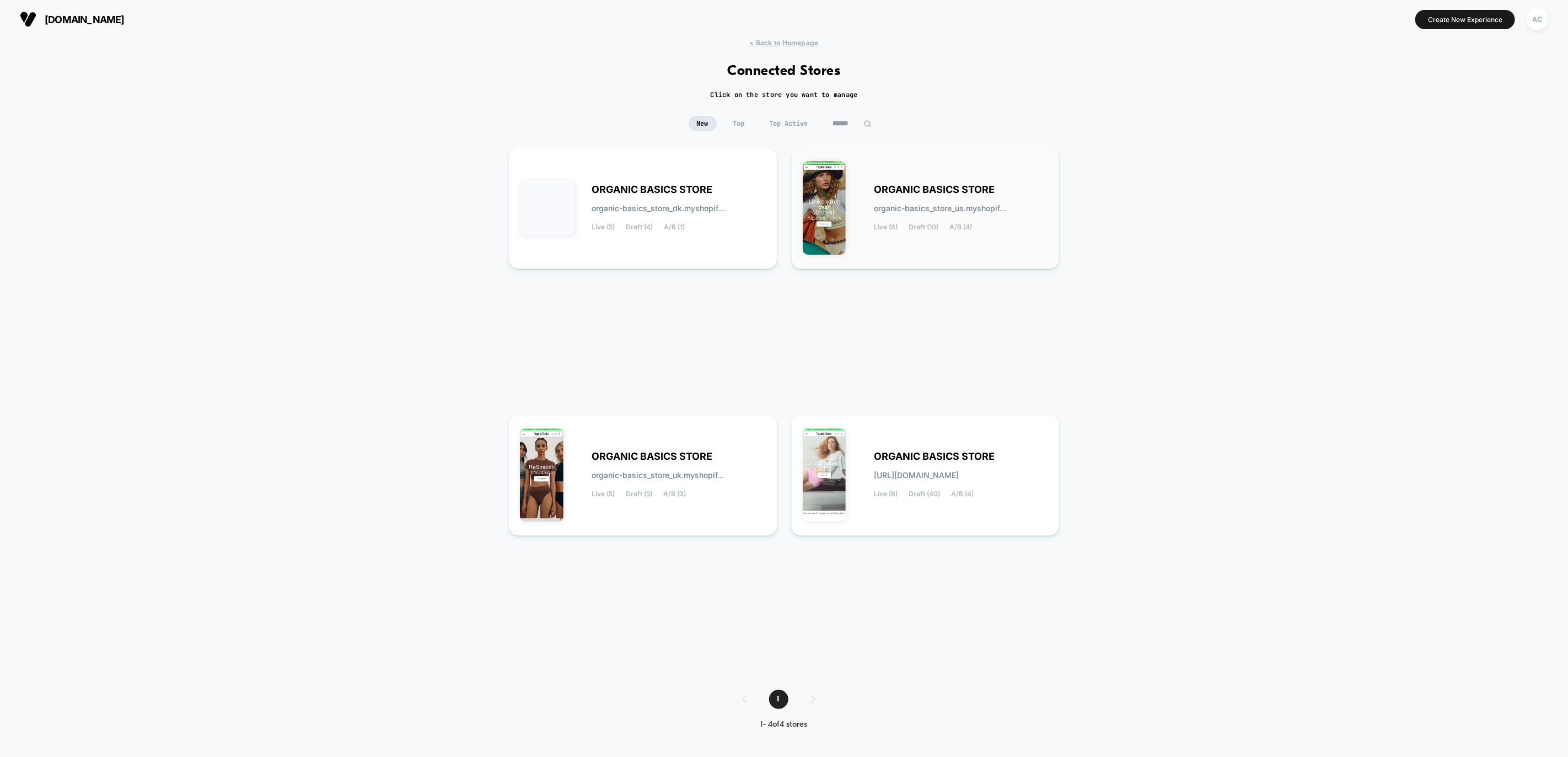
click at [948, 204] on span "organic-basics_store_us.myshopif..." at bounding box center [940, 208] width 132 height 8
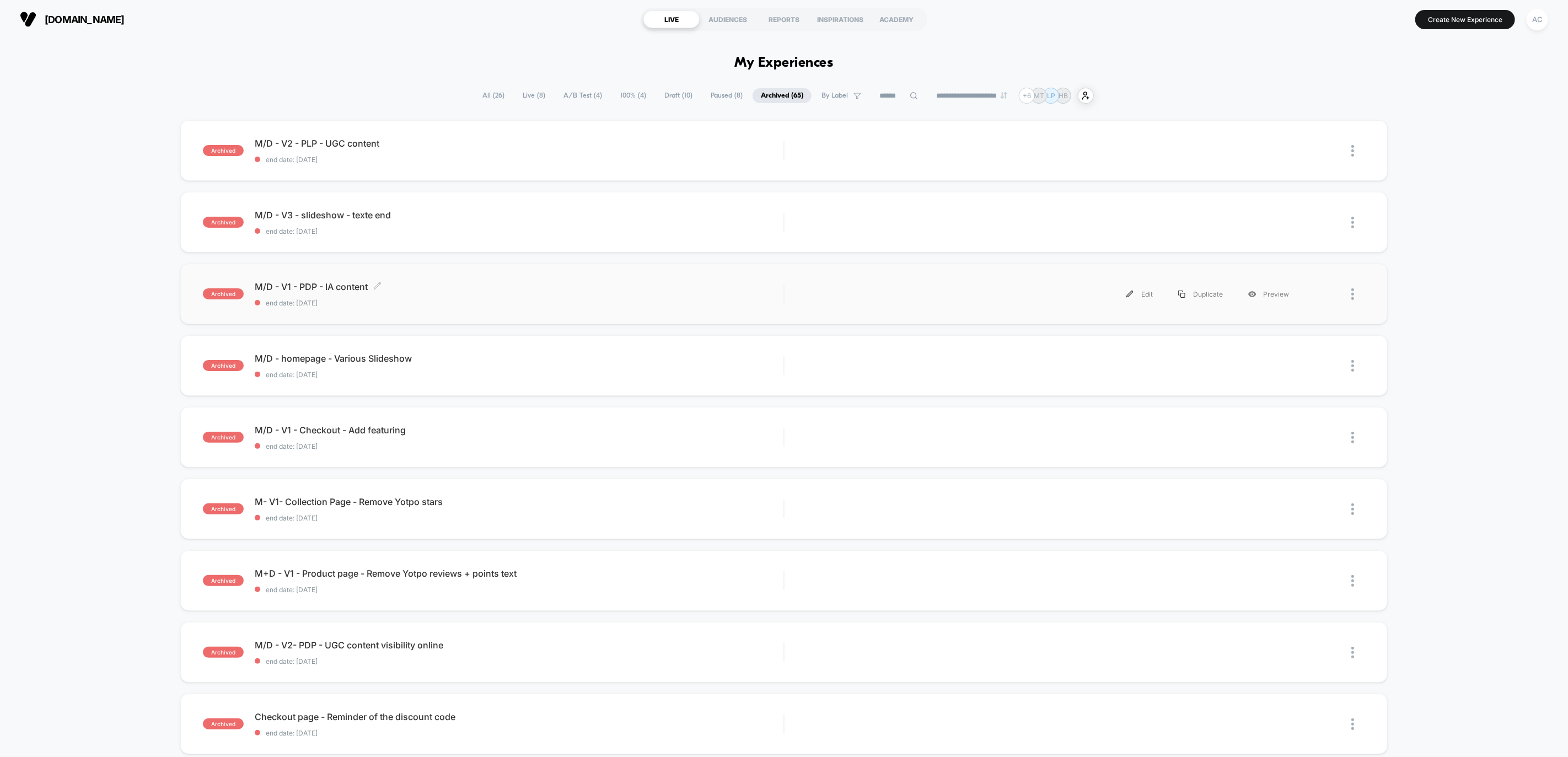
click at [771, 290] on span "M/D - V1 - PDP - IA content Click to edit experience details" at bounding box center [519, 287] width 529 height 11
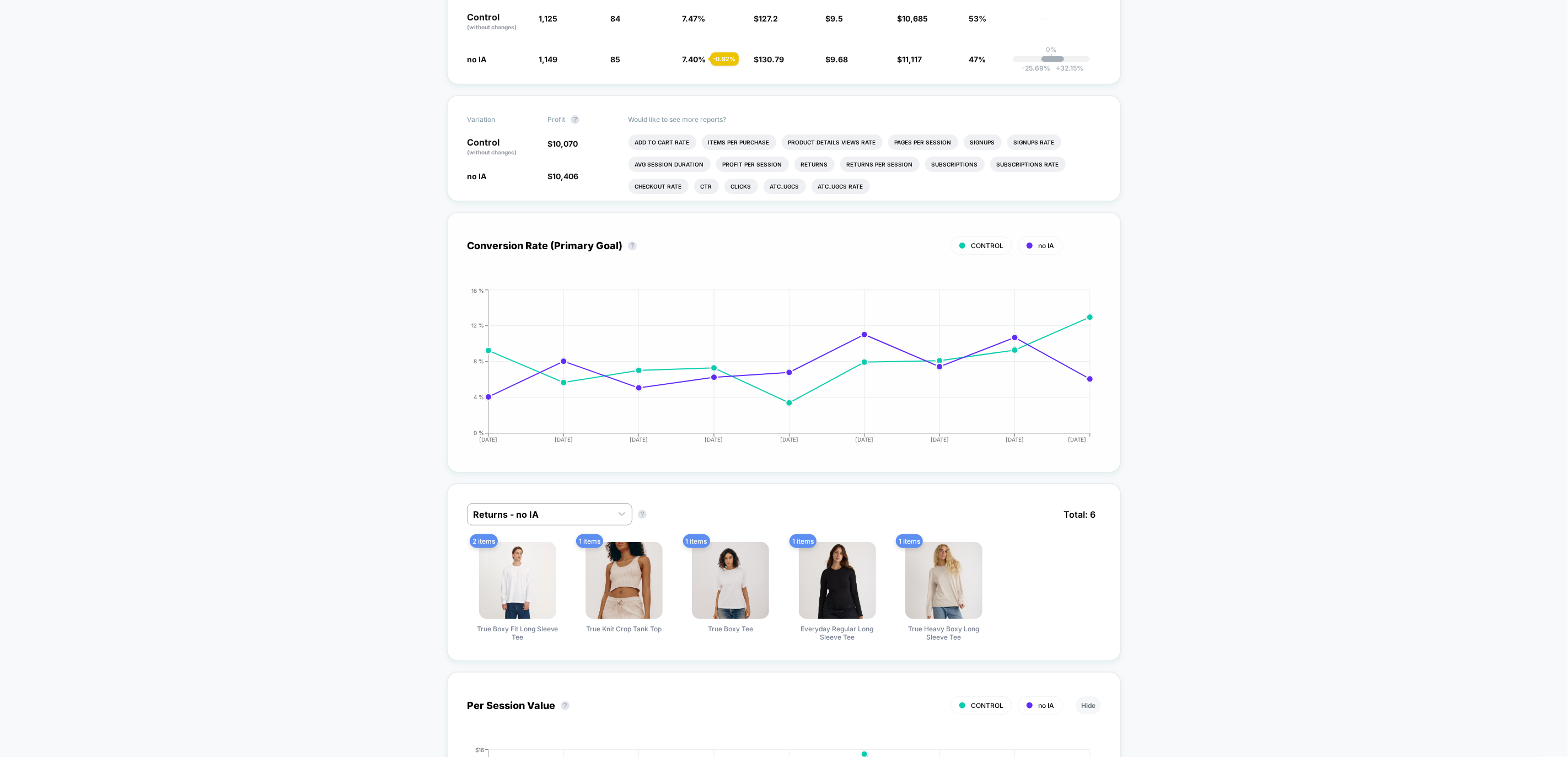
scroll to position [458, 0]
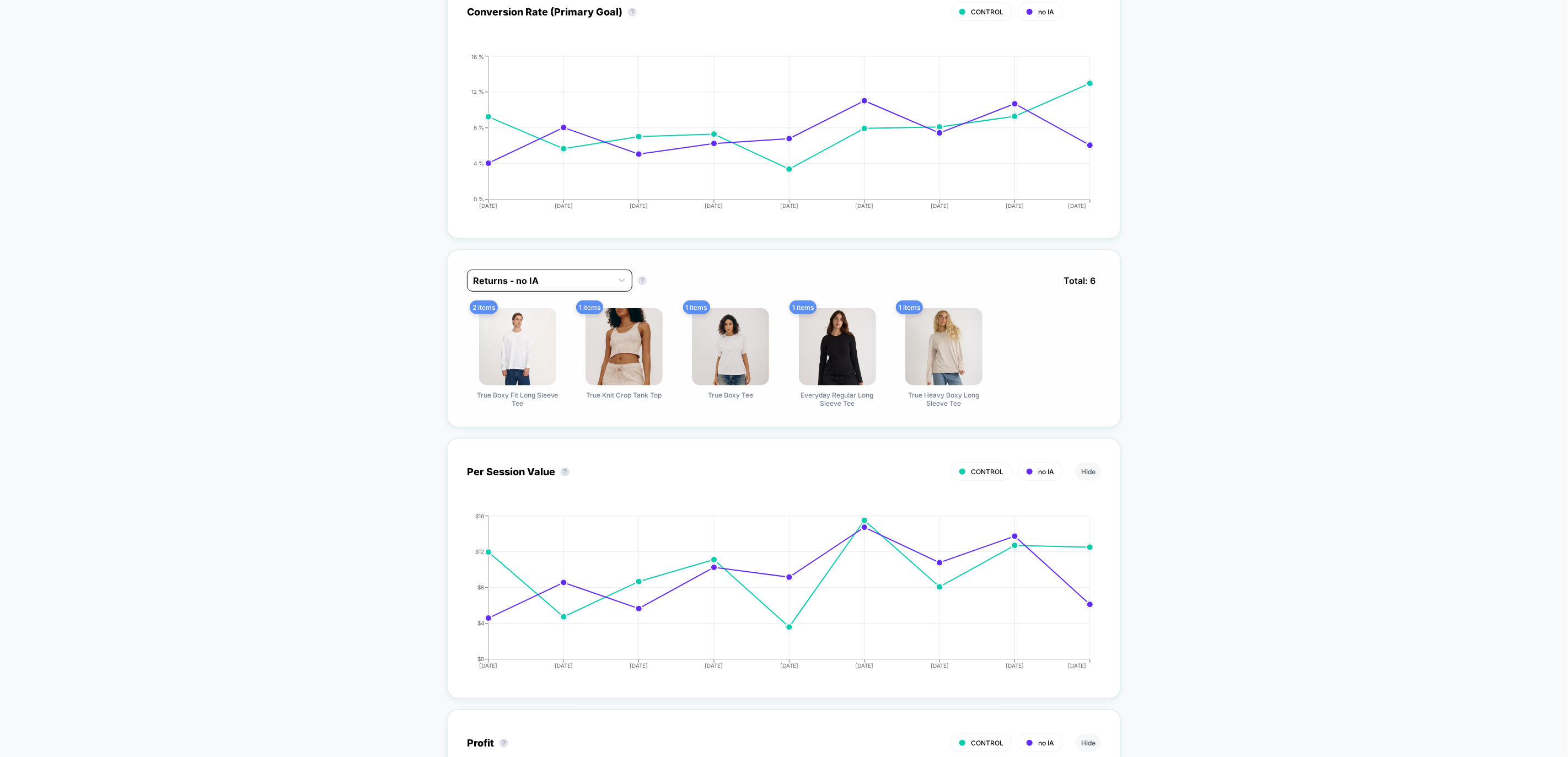
click at [585, 281] on div at bounding box center [539, 281] width 133 height 13
click at [586, 281] on div at bounding box center [539, 281] width 133 height 13
click at [1373, 366] on div "< Back to all live experiences M/D - V1 - PDP - IA content ARCHIVED Click to ed…" at bounding box center [784, 627] width 1568 height 2094
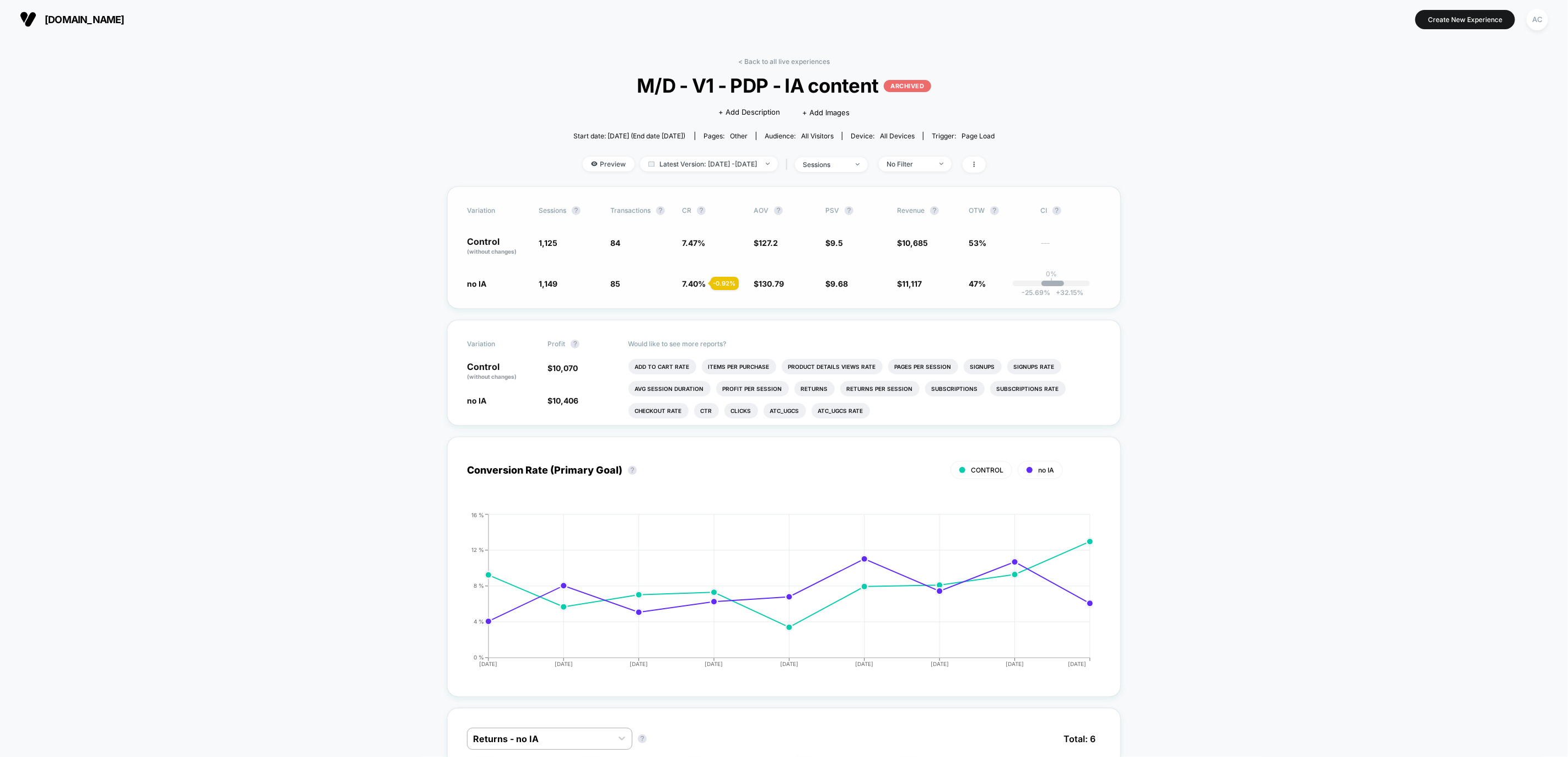
scroll to position [536, 0]
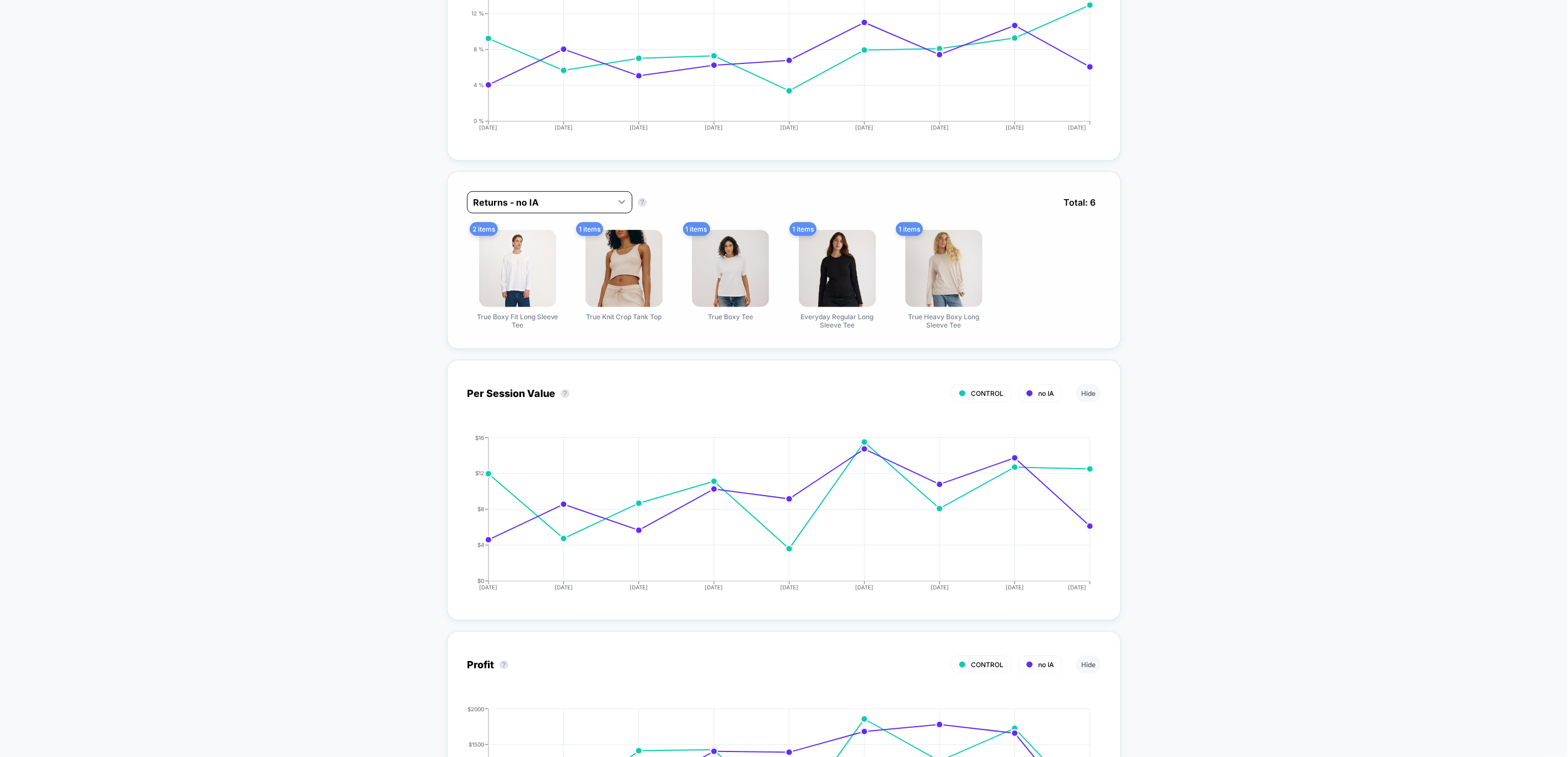
click at [620, 202] on icon at bounding box center [622, 201] width 11 height 11
click at [607, 202] on div "Returns - no IA" at bounding box center [539, 202] width 144 height 18
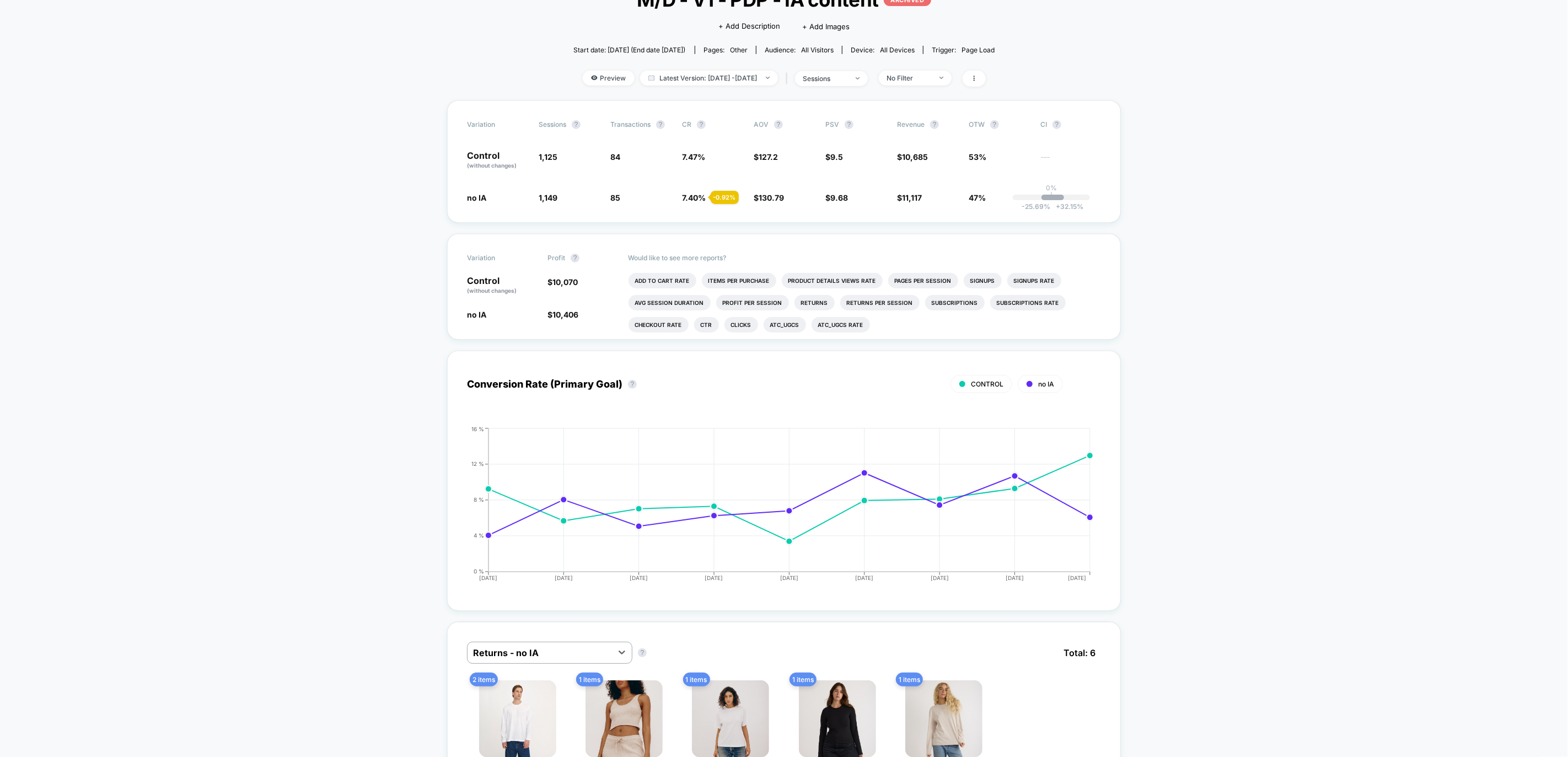
scroll to position [0, 0]
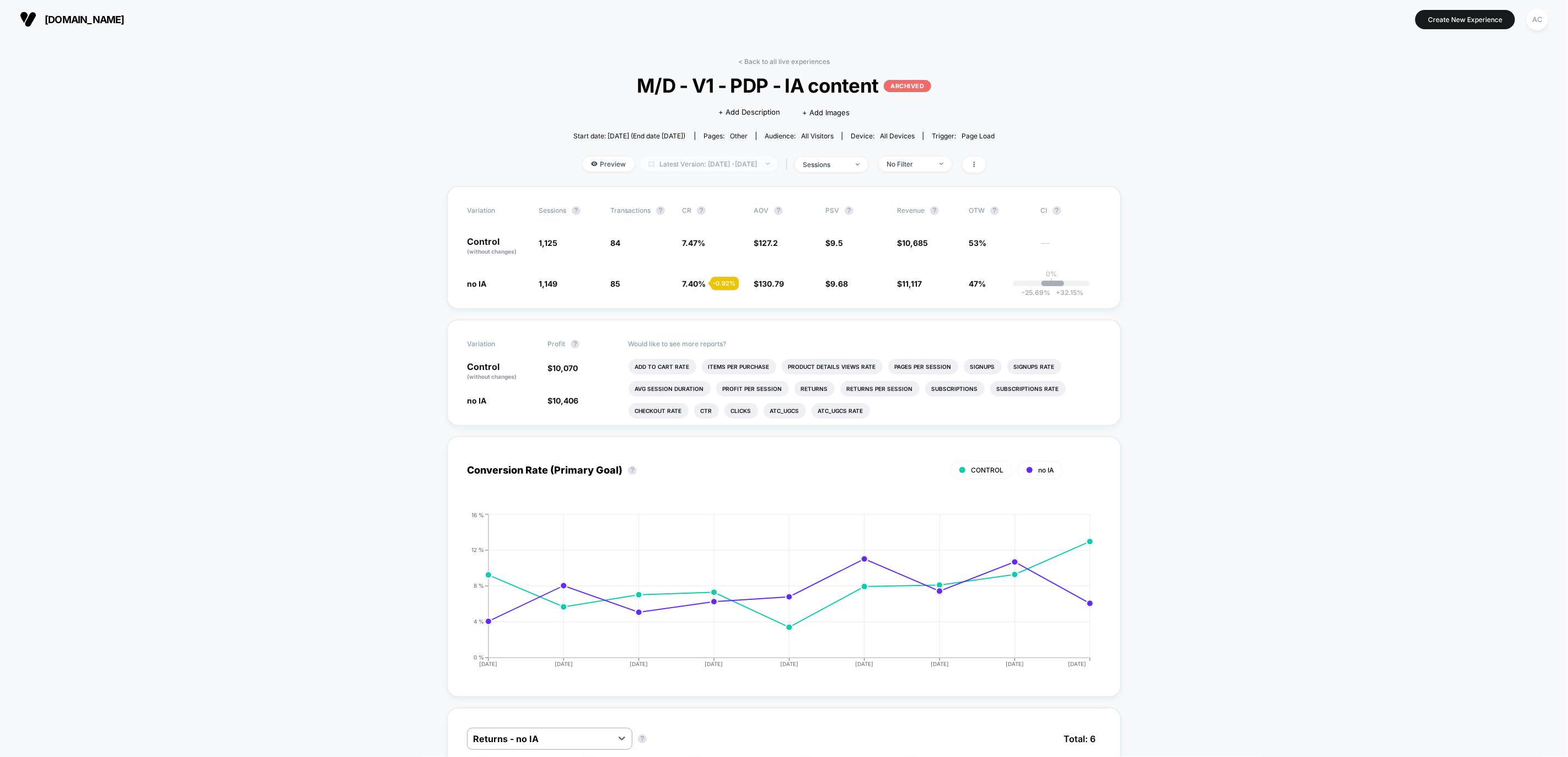
click at [749, 164] on span "Latest Version: [DATE] - [DATE]" at bounding box center [709, 164] width 138 height 15
click at [756, 166] on span "Latest Version: [DATE] - [DATE]" at bounding box center [709, 164] width 138 height 15
click at [729, 196] on div "Latest Version (9 days) [DATE] [DATE] Last Week Last Month Custom Range Overall…" at bounding box center [709, 289] width 220 height 215
click at [751, 377] on button "Apply" at bounding box center [709, 375] width 186 height 19
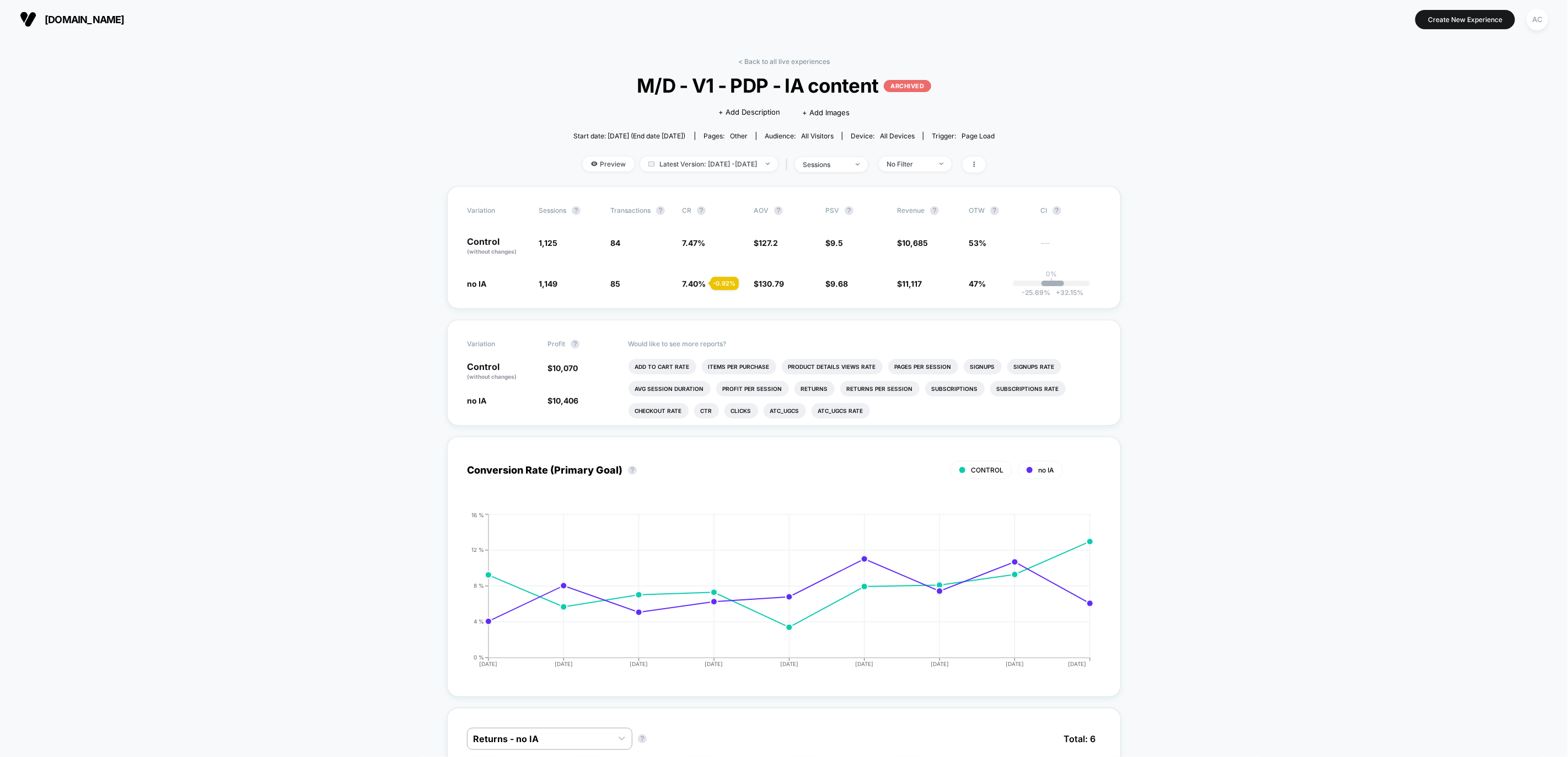
drag, startPoint x: 1541, startPoint y: 17, endPoint x: 1533, endPoint y: 19, distance: 8.2
click at [1541, 17] on div "AC" at bounding box center [1537, 19] width 21 height 21
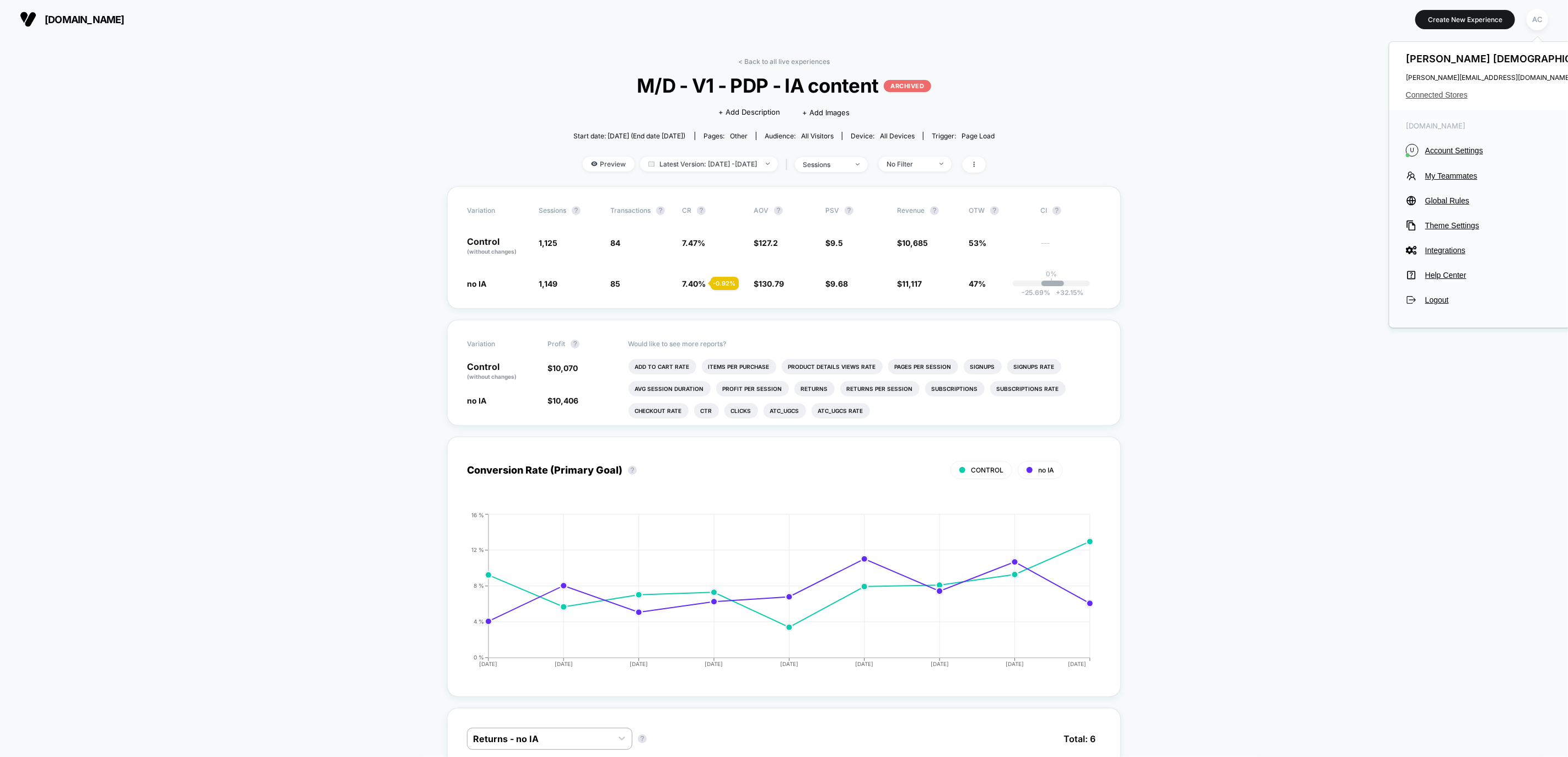
click at [1430, 91] on span "Connected Stores" at bounding box center [1507, 95] width 202 height 9
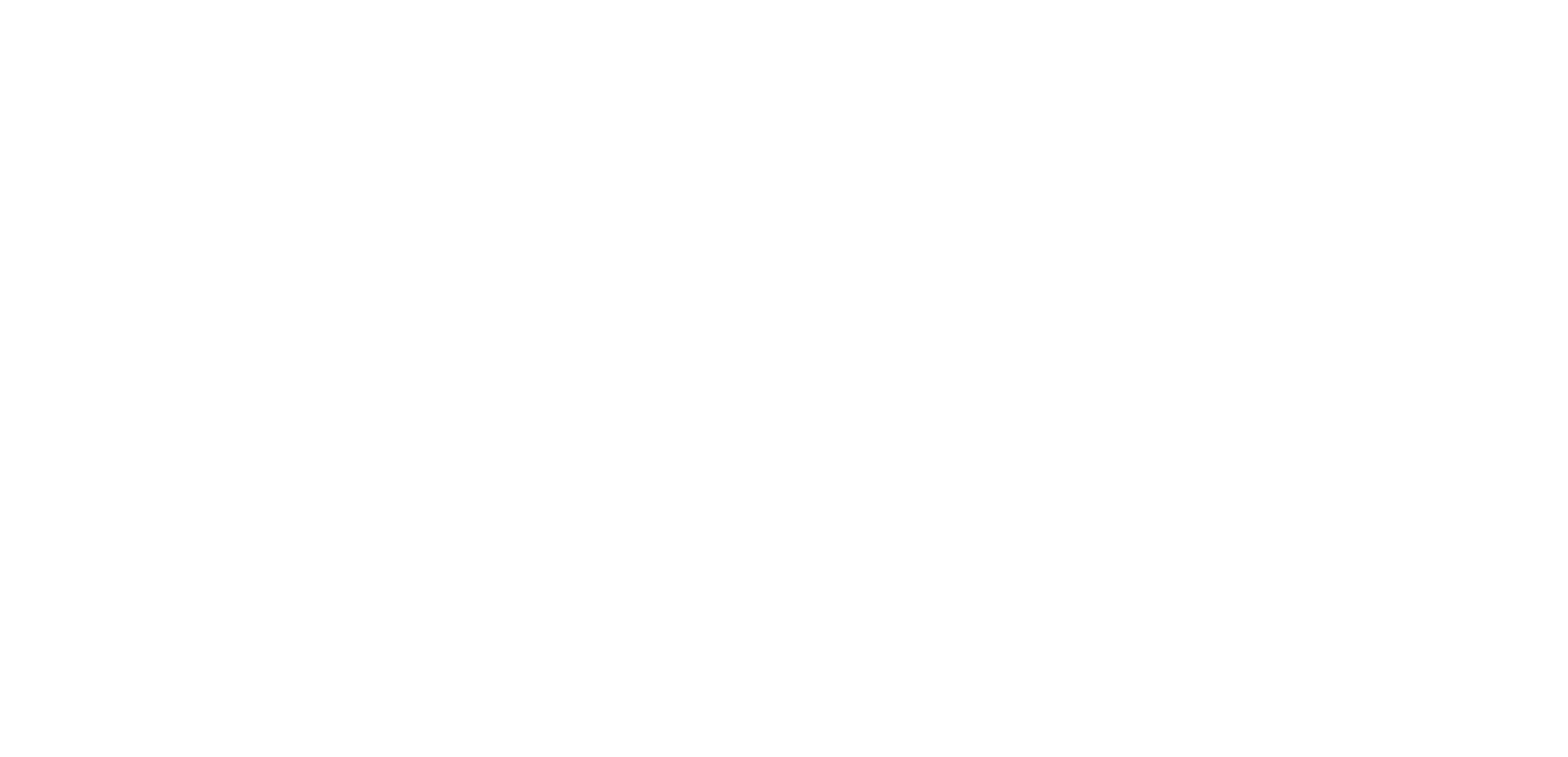
click at [1430, 4] on html "Navigated to [DOMAIN_NAME] | No-code CRO for Shopify $2000" at bounding box center [784, 2] width 1568 height 4
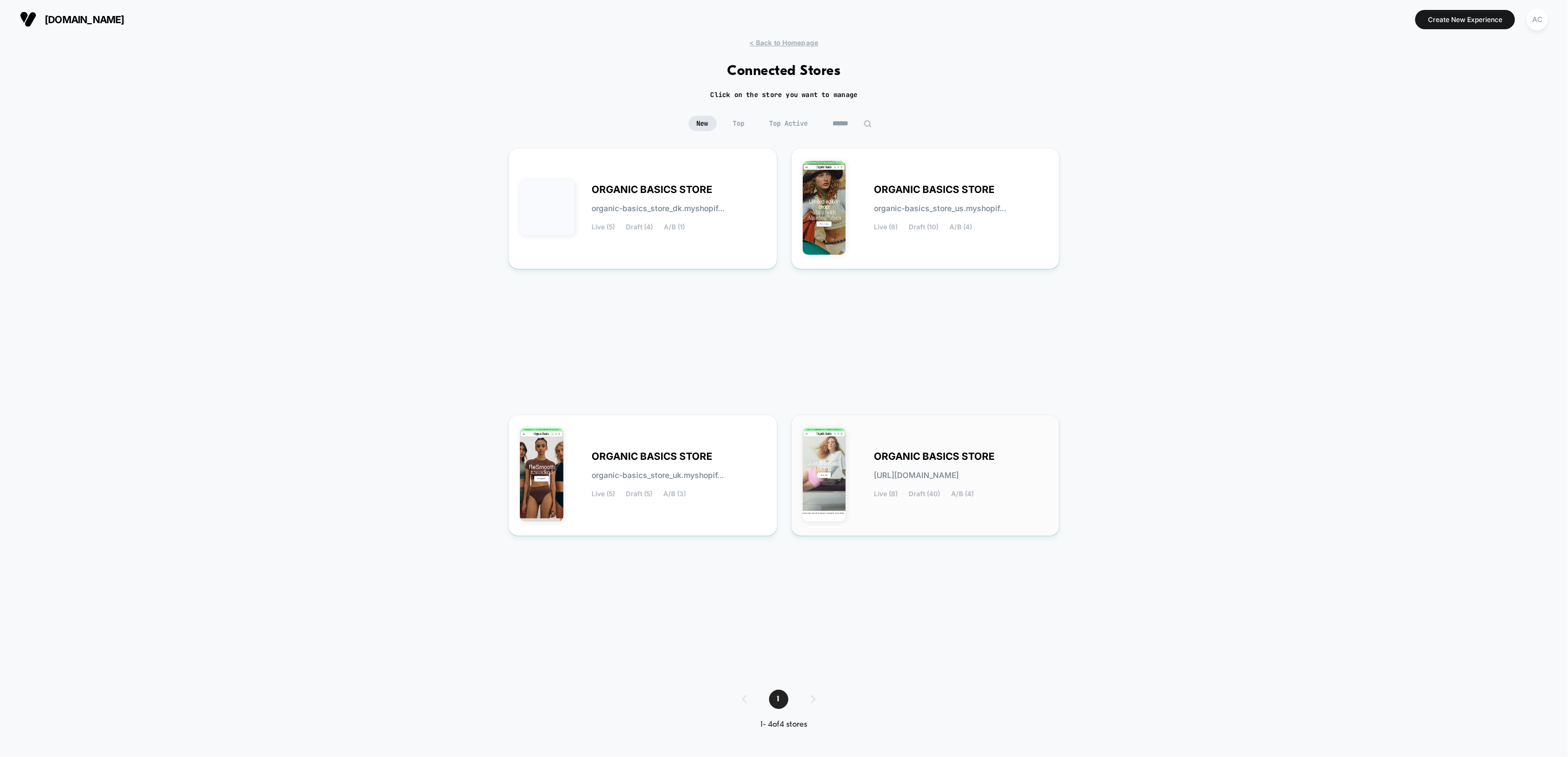
click at [859, 453] on div "ORGANIC BASICS STORE [URL][DOMAIN_NAME] Live (8) Draft (40) A/B (4)" at bounding box center [926, 475] width 246 height 98
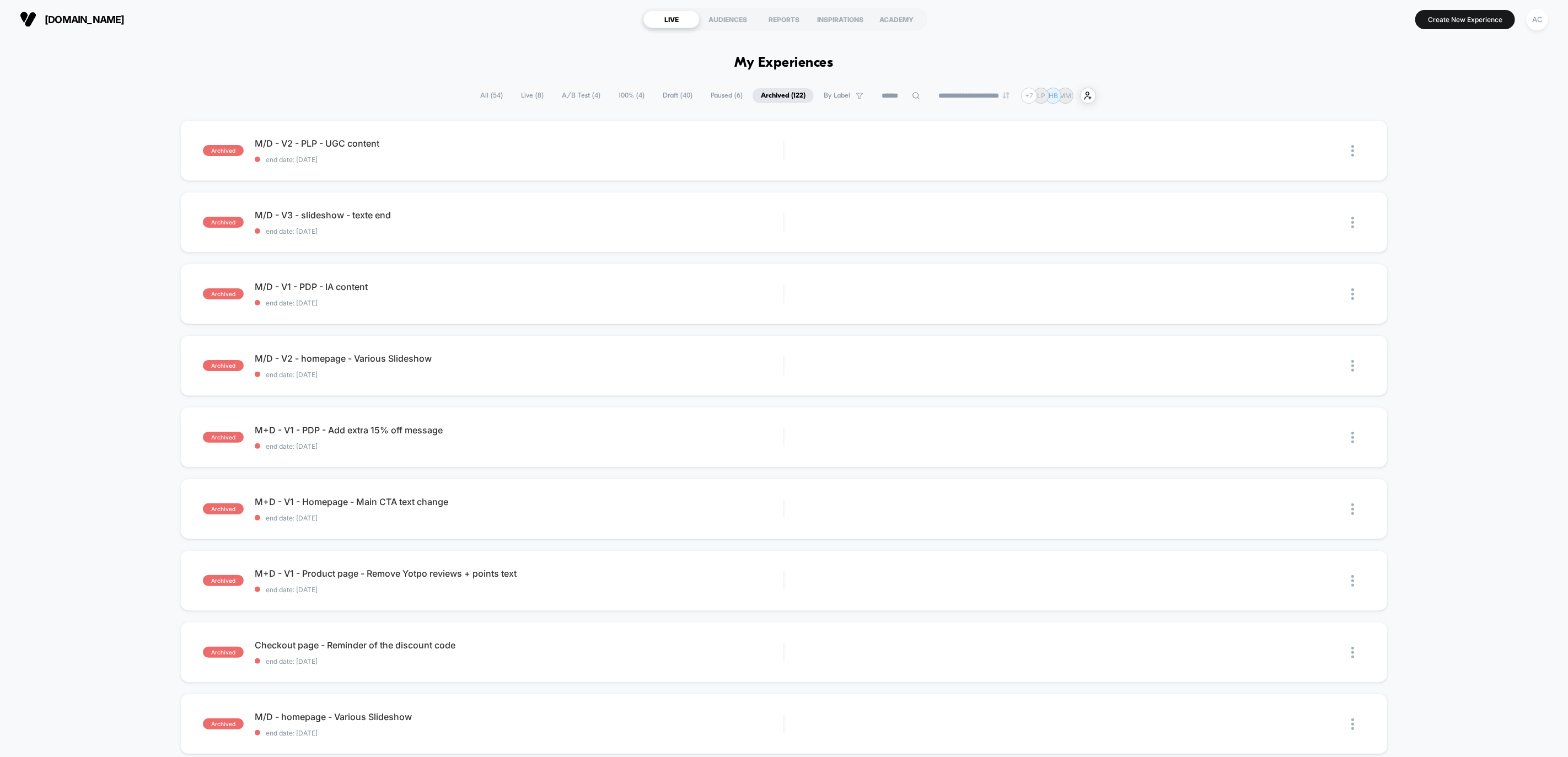
click at [453, 284] on span "M/D - V1 - PDP - IA content Click to edit experience details" at bounding box center [519, 287] width 529 height 11
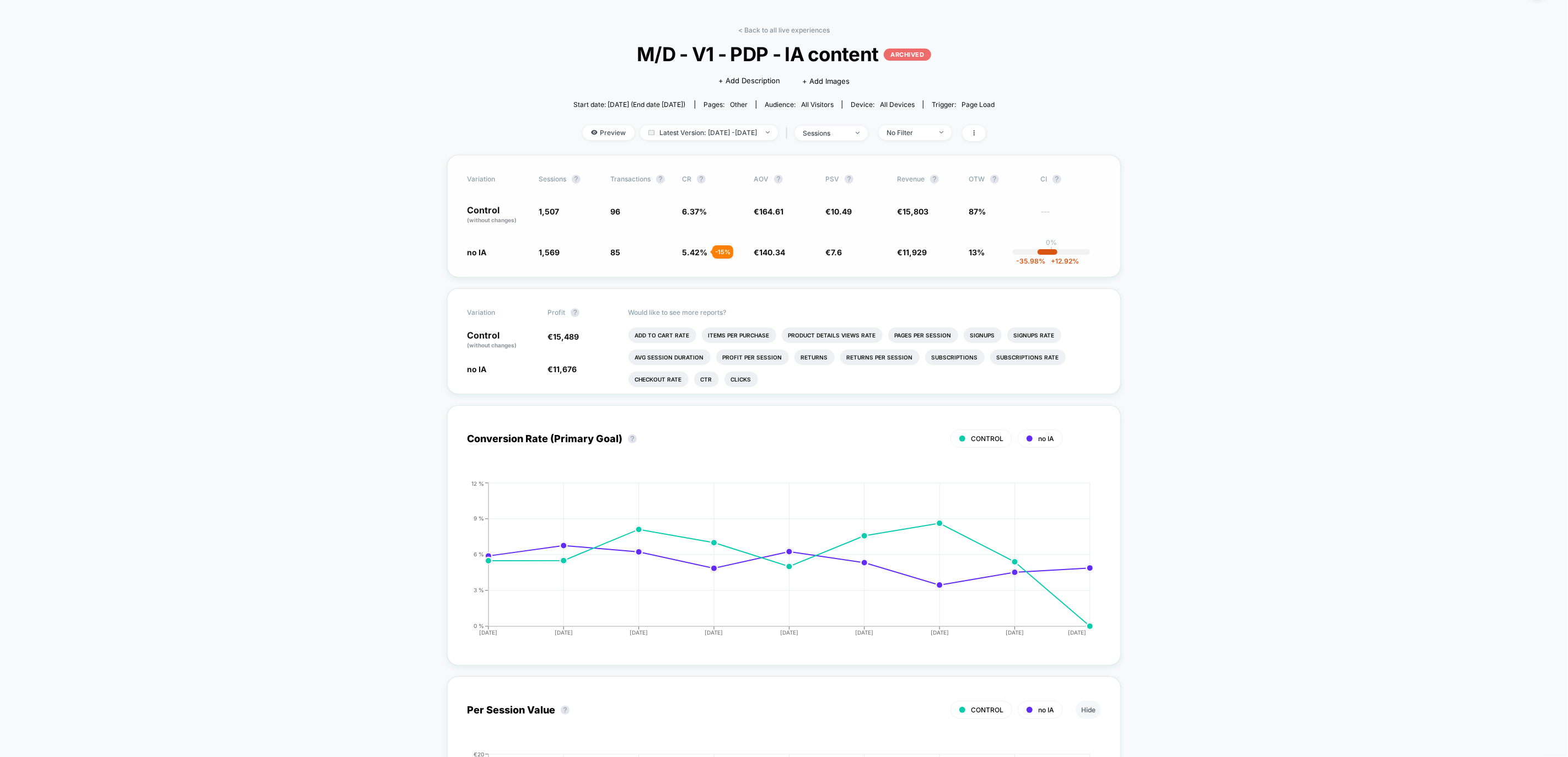
scroll to position [32, 0]
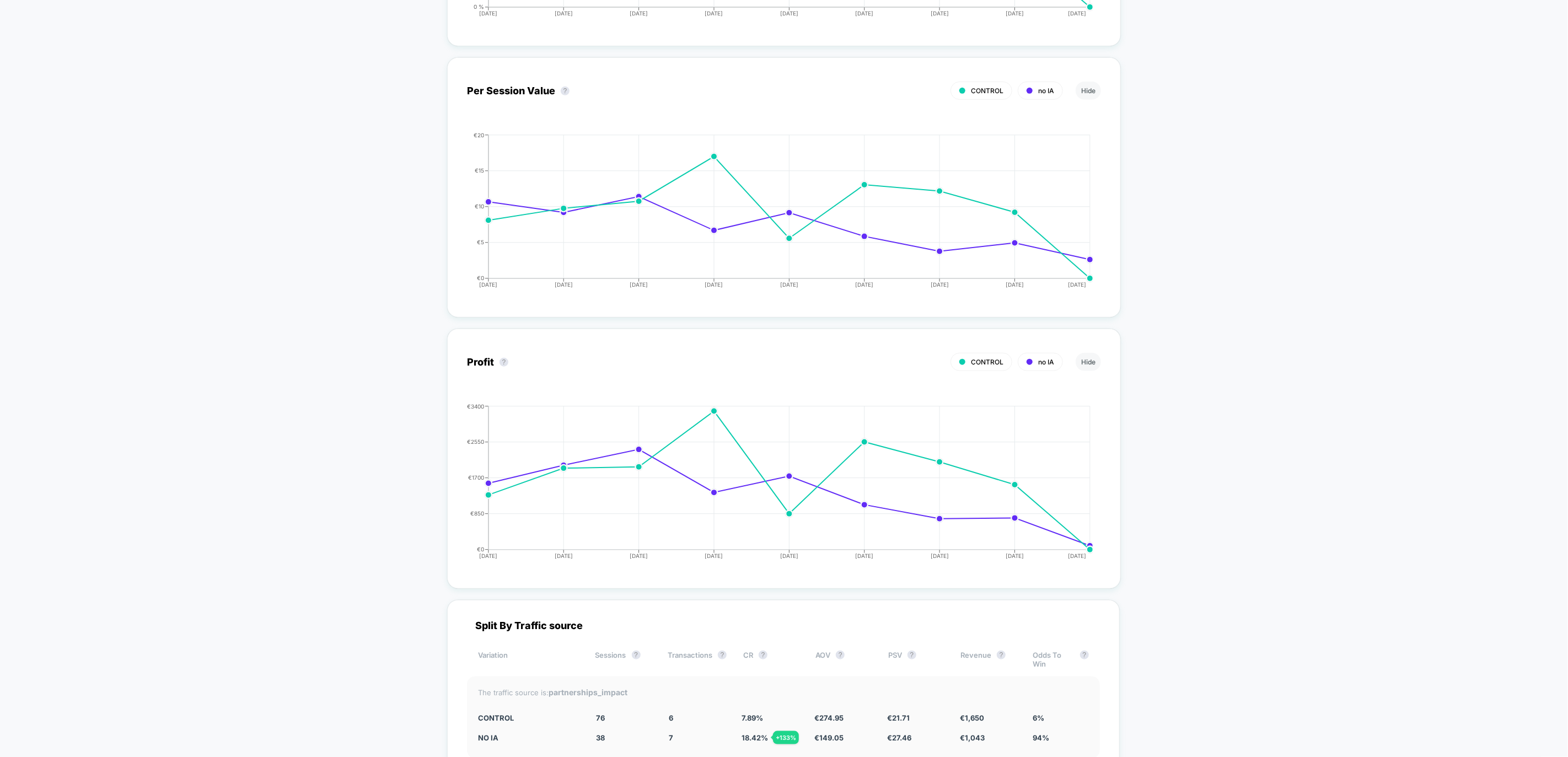
scroll to position [652, 0]
click at [1150, 243] on div "< Back to all live experiences M/D - V1 - PDP - IA content ARCHIVED Click to ed…" at bounding box center [784, 388] width 1568 height 2001
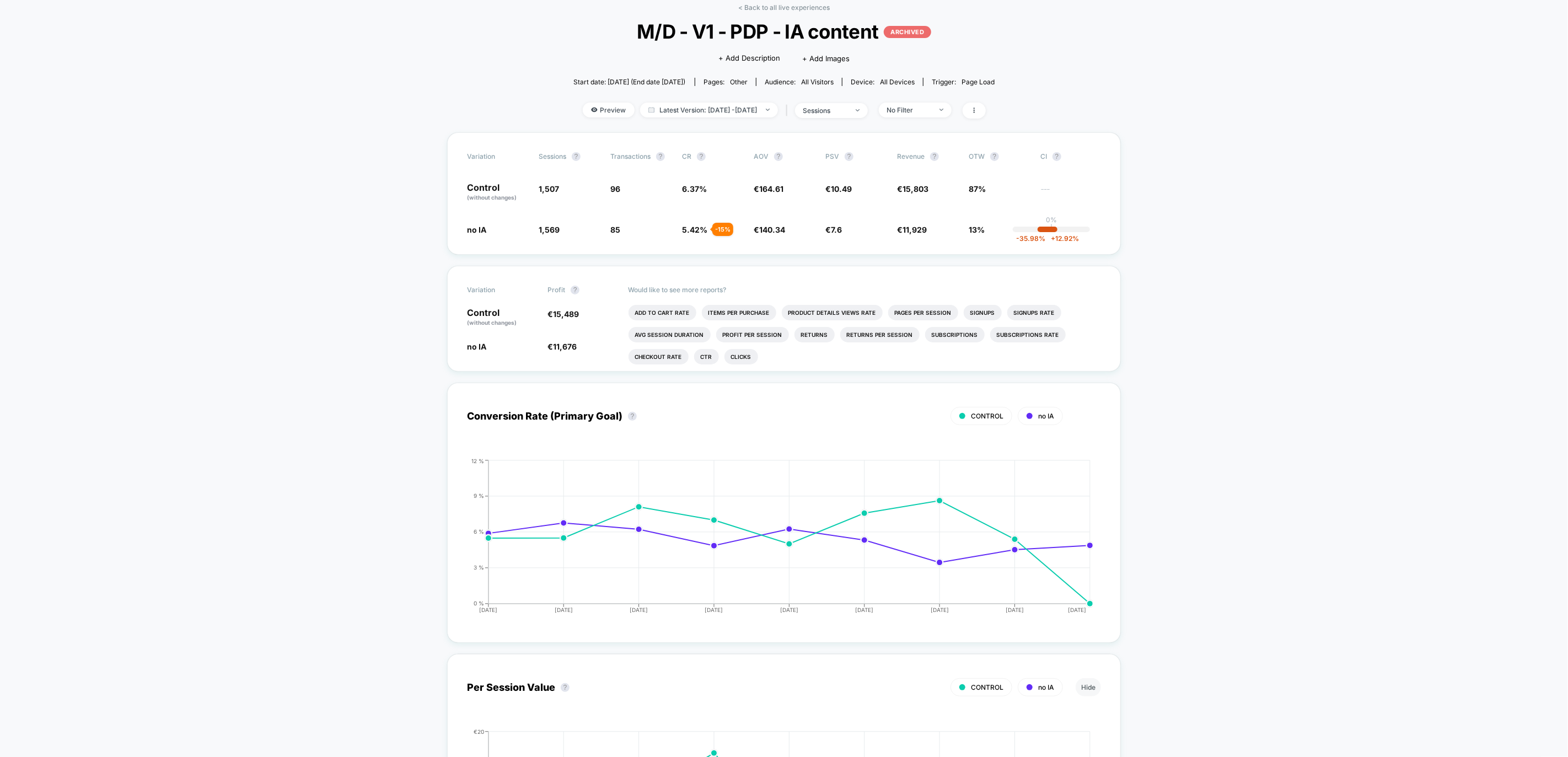
scroll to position [0, 0]
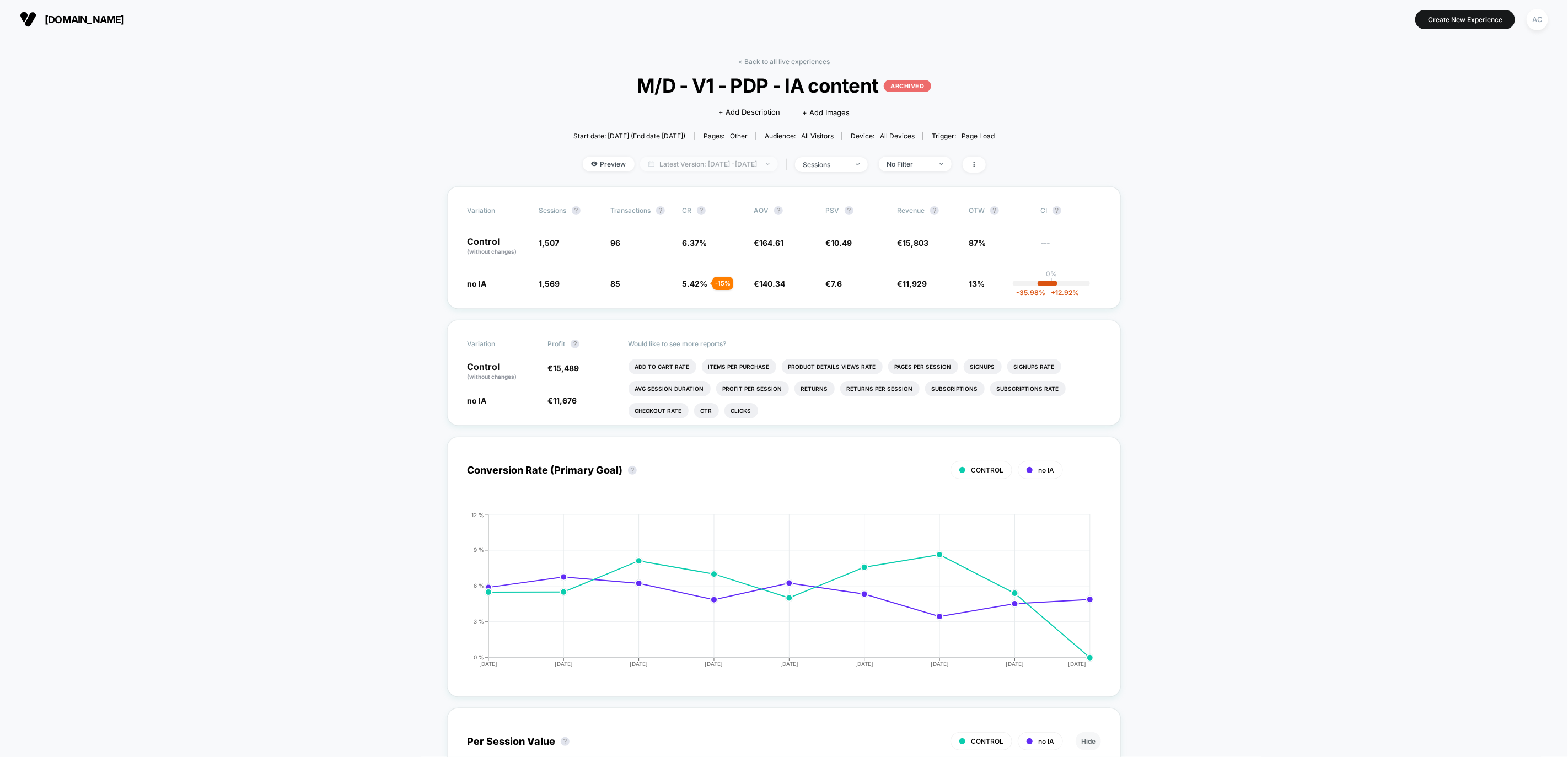
click at [744, 160] on span "Latest Version: [DATE] - [DATE]" at bounding box center [709, 164] width 138 height 15
click at [797, 71] on div "< Back to all live experiences M/D - V1 - PDP - IA content ARCHIVED Click to ed…" at bounding box center [784, 122] width 422 height 129
click at [819, 58] on link "< Back to all live experiences" at bounding box center [784, 61] width 91 height 9
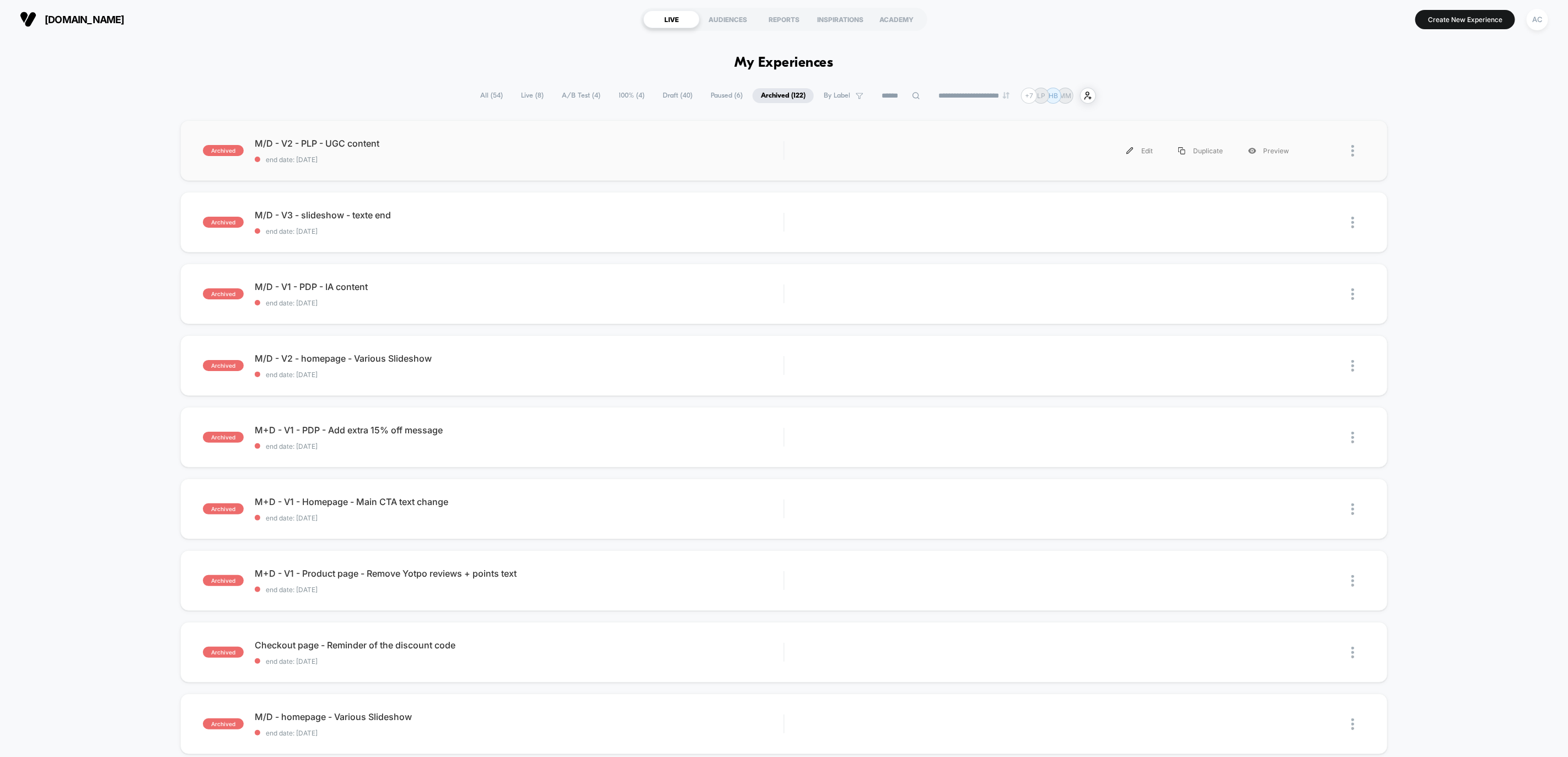
click at [866, 153] on div "Edit Duplicate Preview" at bounding box center [1048, 150] width 506 height 25
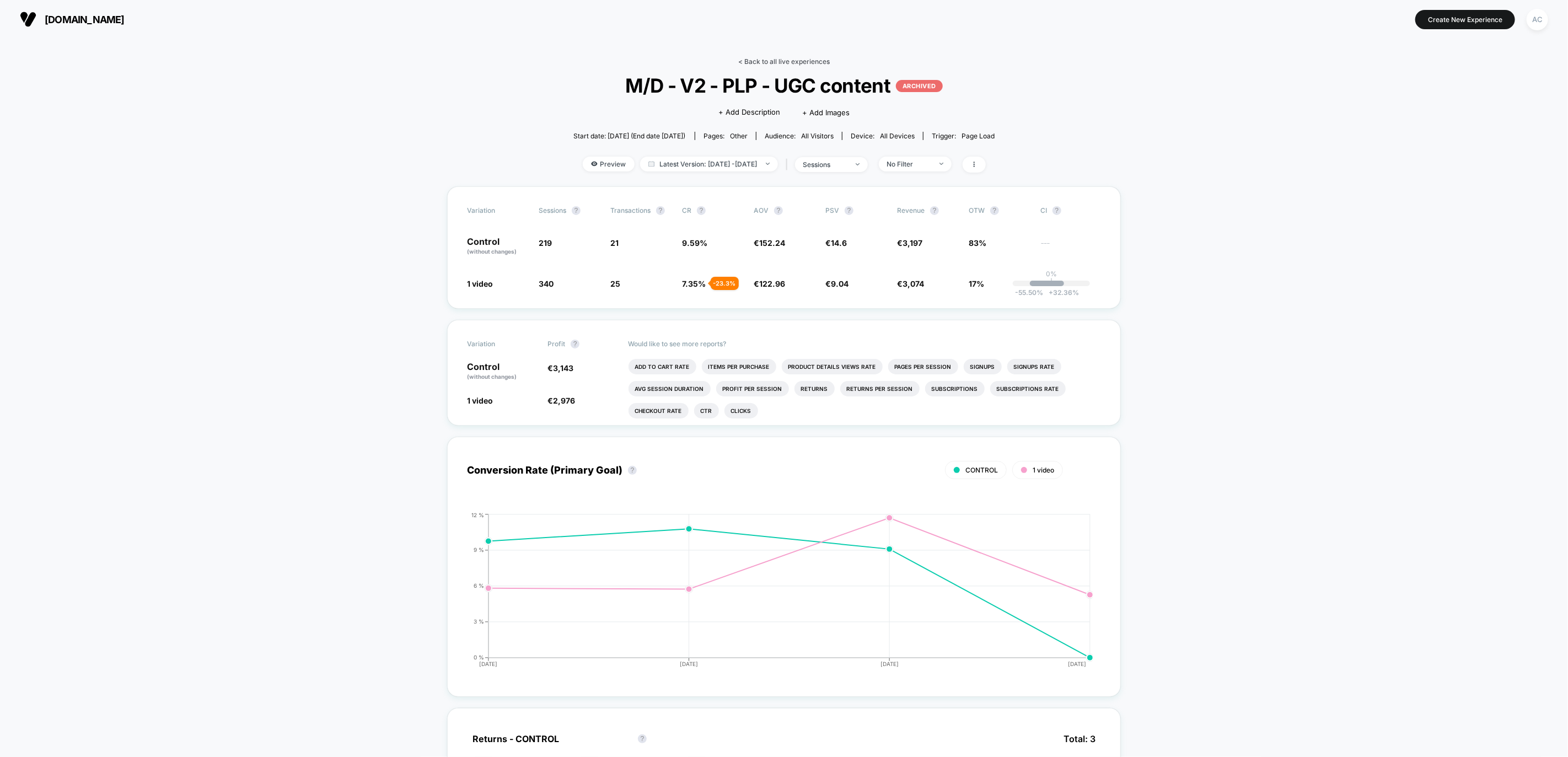
click at [803, 57] on link "< Back to all live experiences" at bounding box center [784, 61] width 91 height 9
